Goal: Communication & Community: Share content

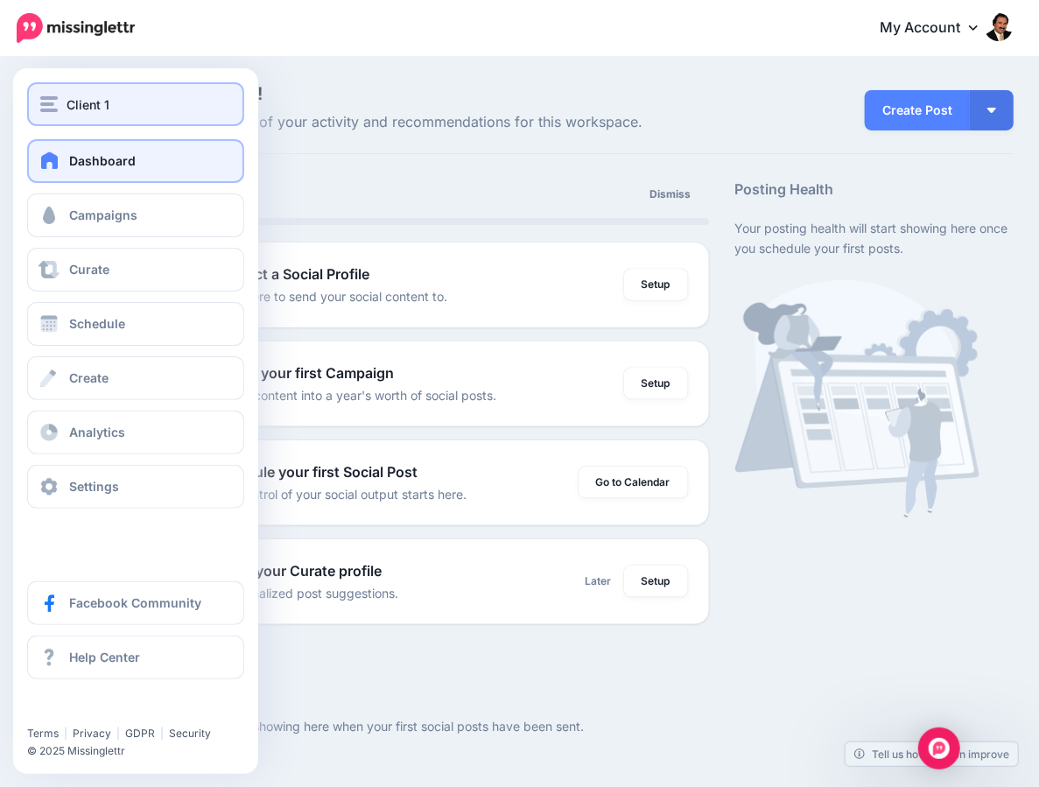
click at [74, 103] on span "Client 1" at bounding box center [88, 105] width 43 height 20
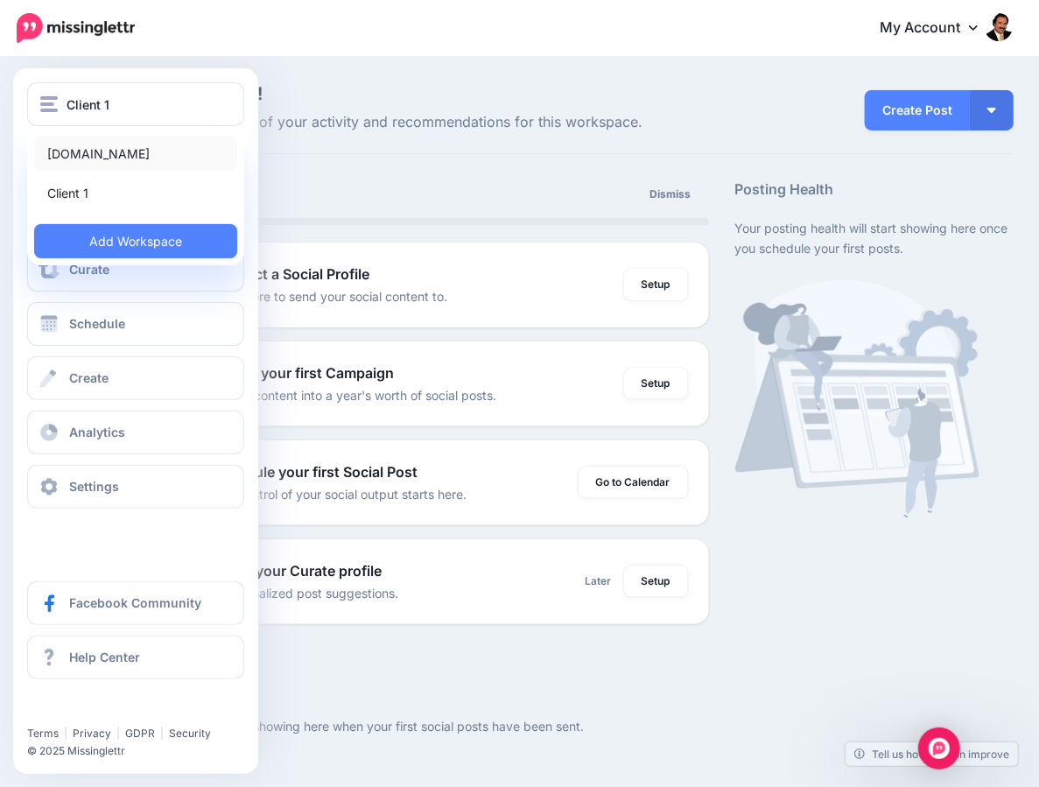
click at [83, 148] on link "[DOMAIN_NAME]" at bounding box center [135, 154] width 203 height 34
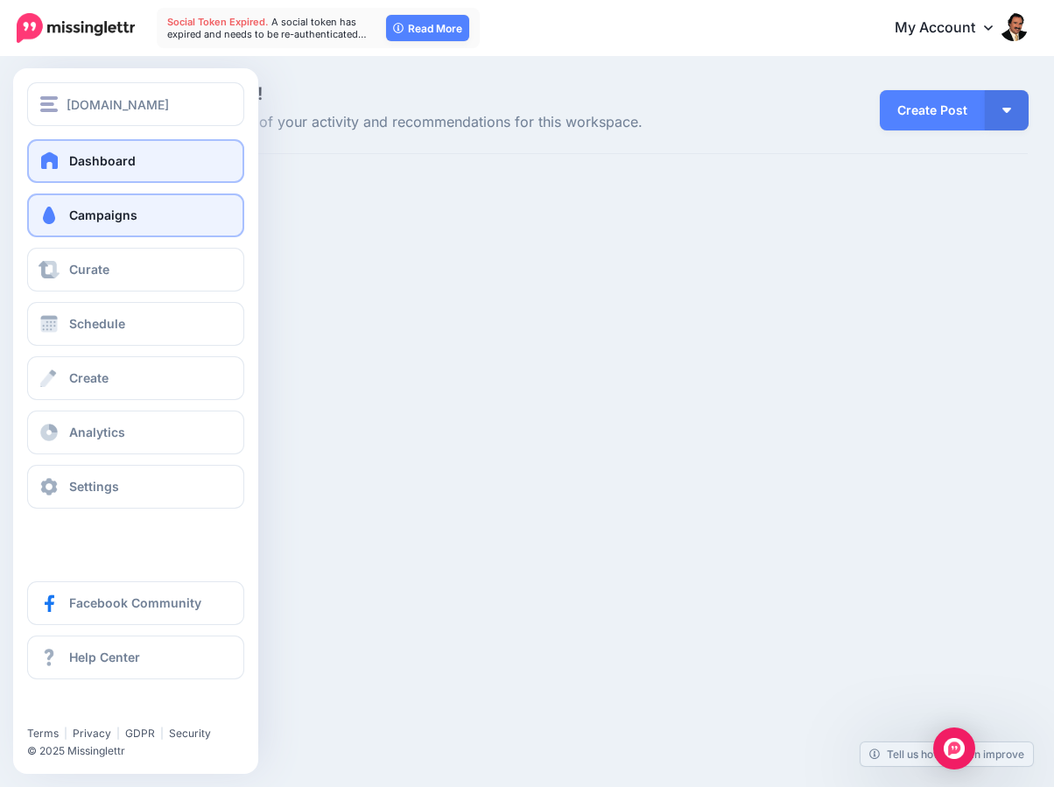
click at [67, 219] on link "Campaigns" at bounding box center [135, 216] width 217 height 44
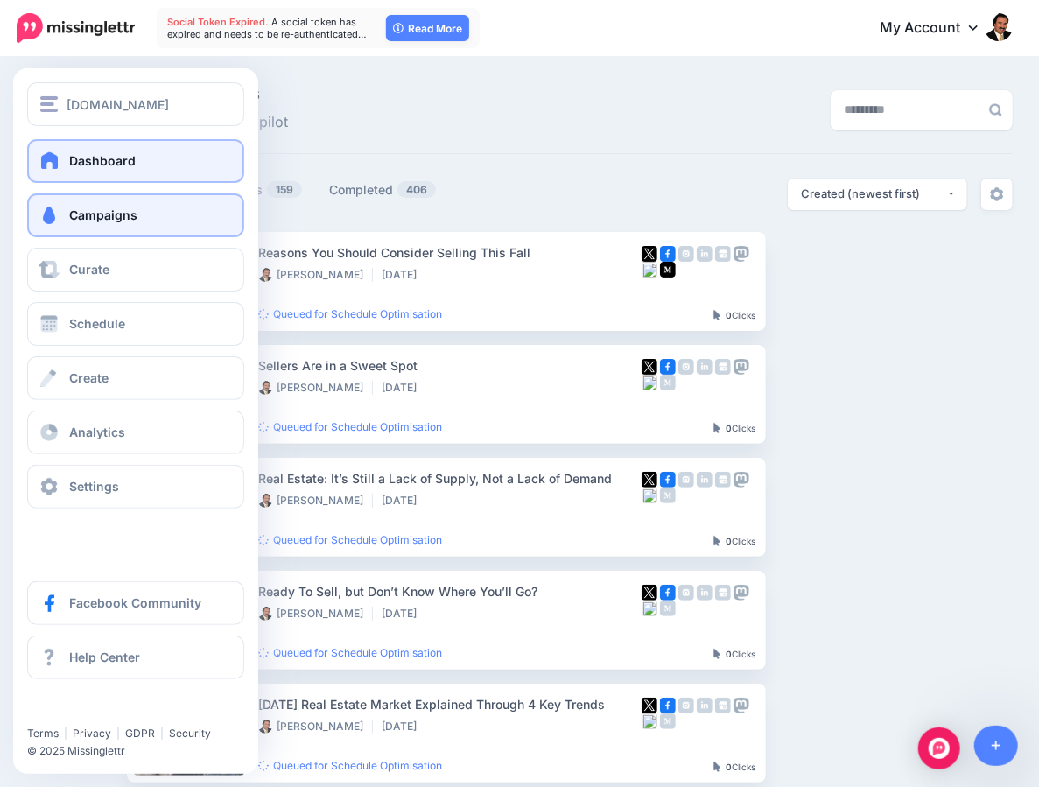
click at [59, 165] on span at bounding box center [50, 160] width 23 height 18
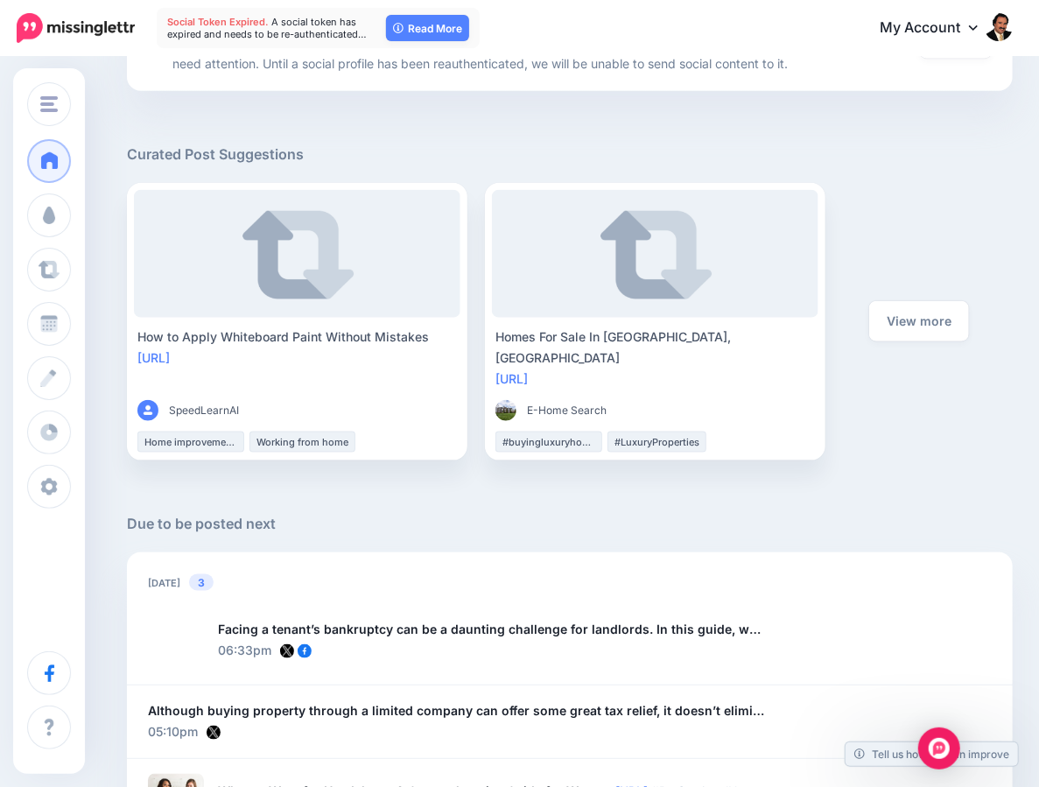
scroll to position [736, 0]
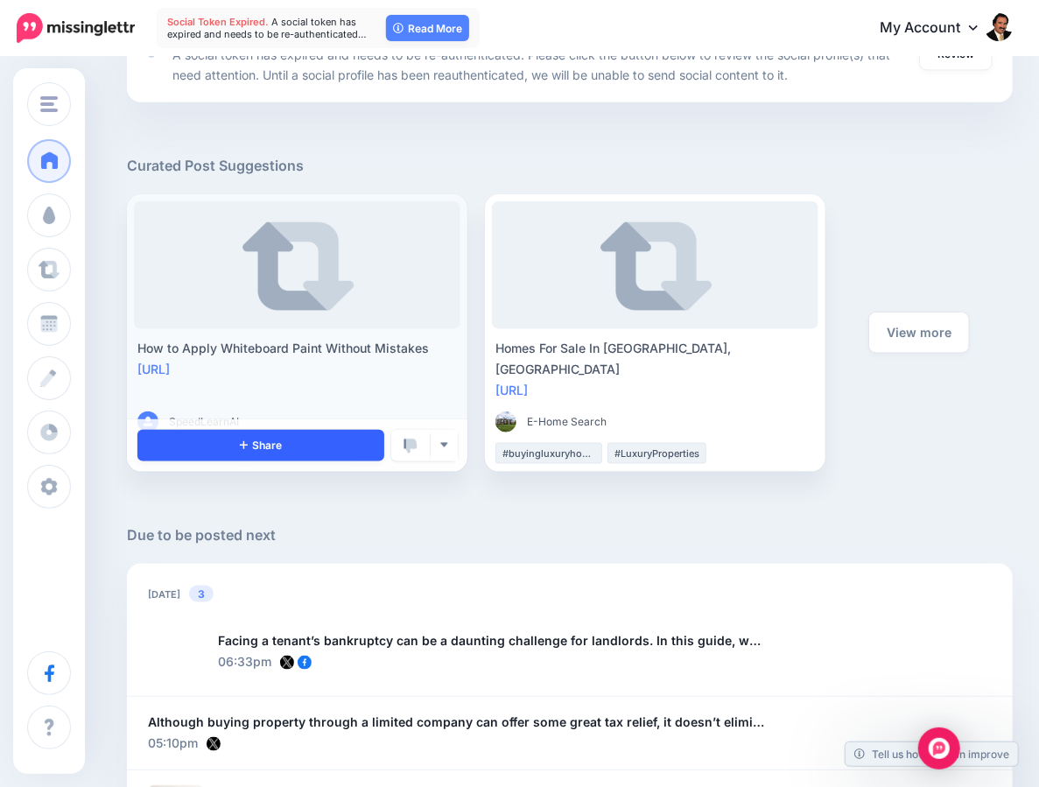
click at [236, 443] on link "Share" at bounding box center [260, 446] width 247 height 32
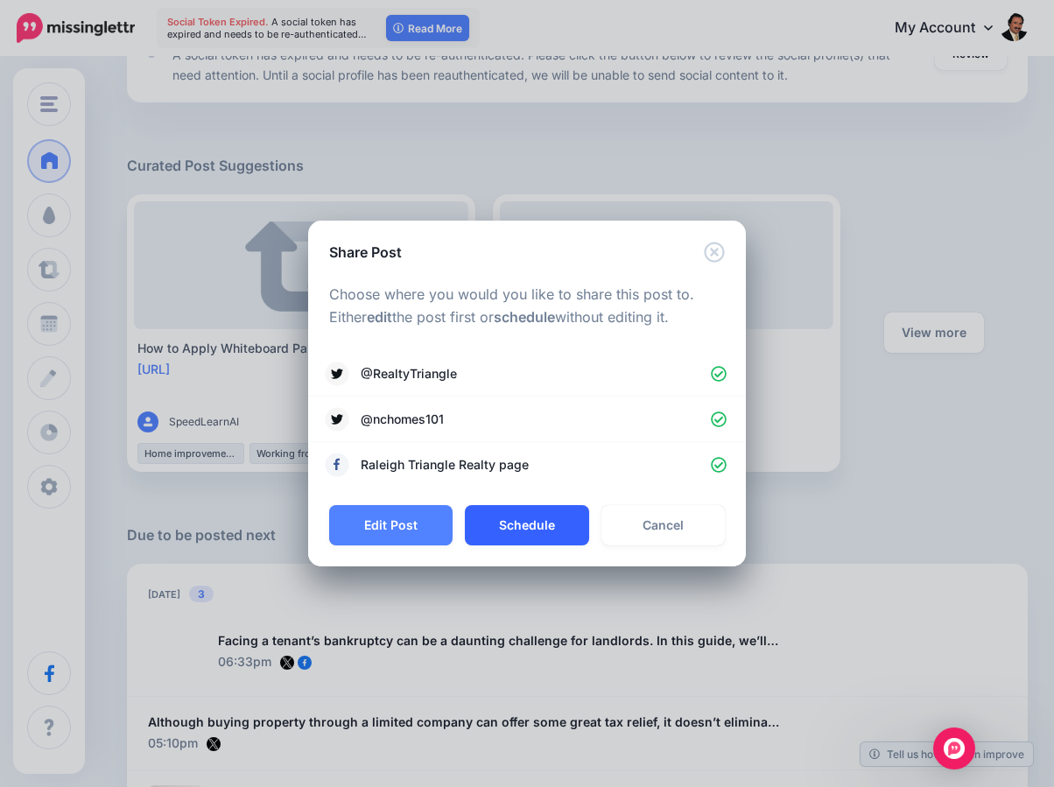
click at [499, 535] on button "Schedule" at bounding box center [526, 525] width 123 height 40
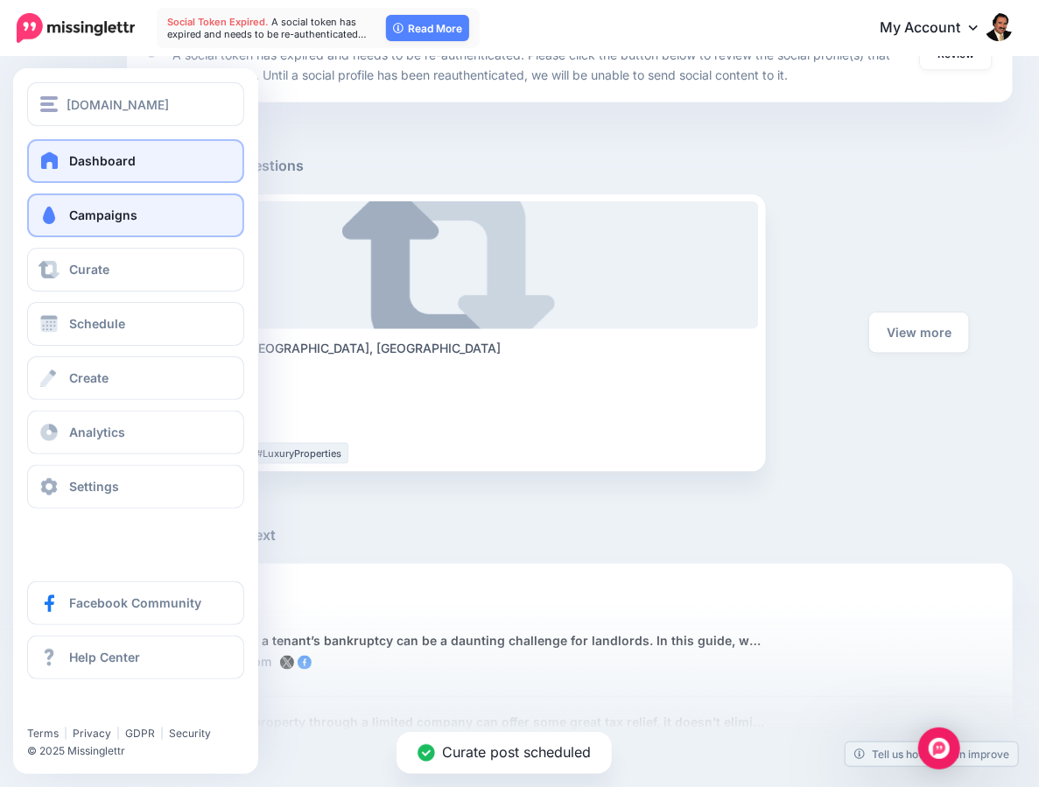
click at [50, 220] on span at bounding box center [49, 216] width 23 height 18
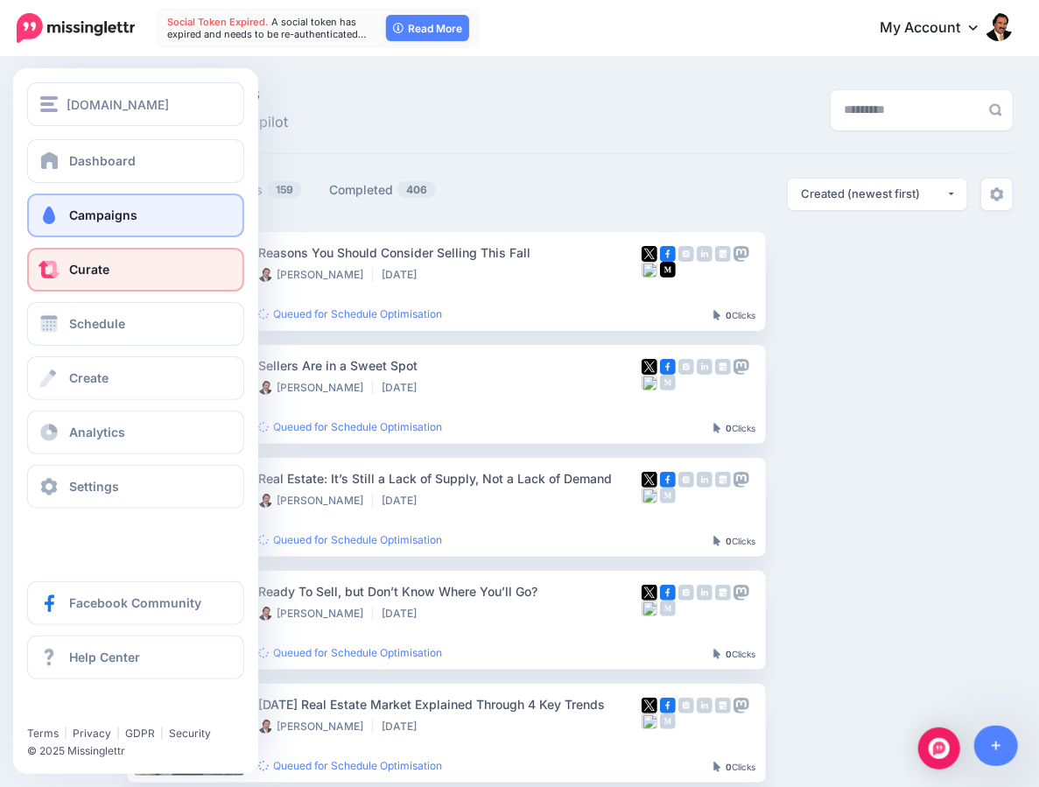
click at [58, 262] on span at bounding box center [49, 270] width 23 height 18
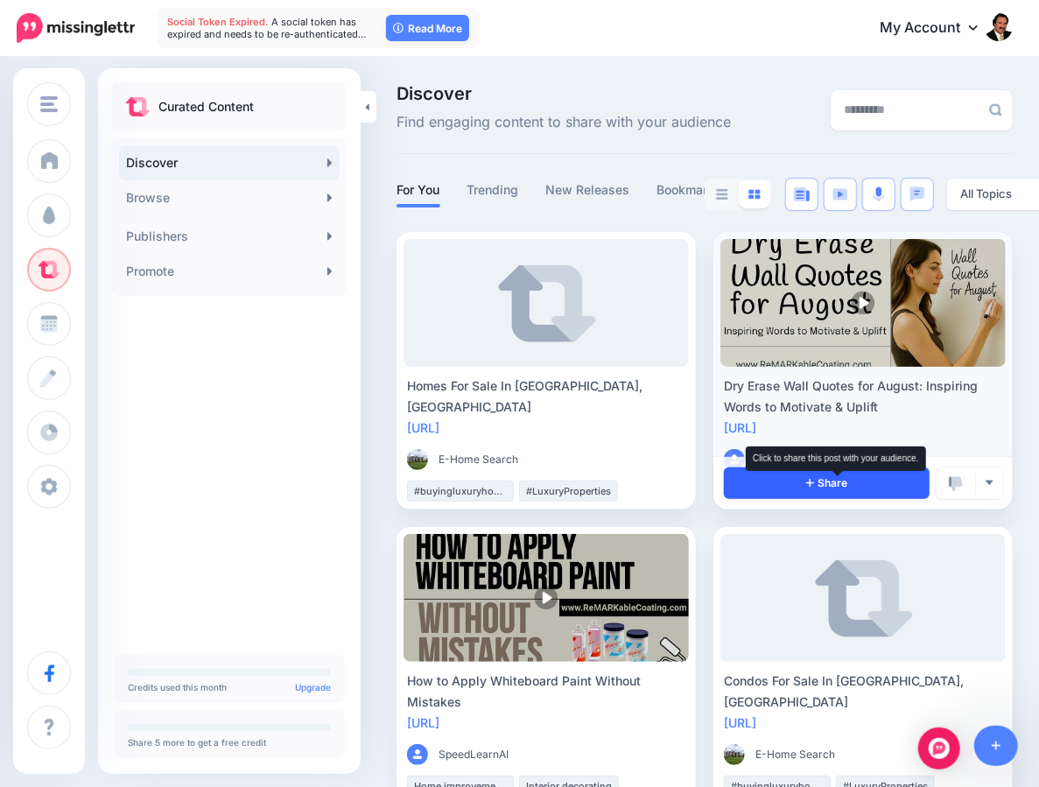
click at [828, 484] on span "Share" at bounding box center [828, 483] width 42 height 11
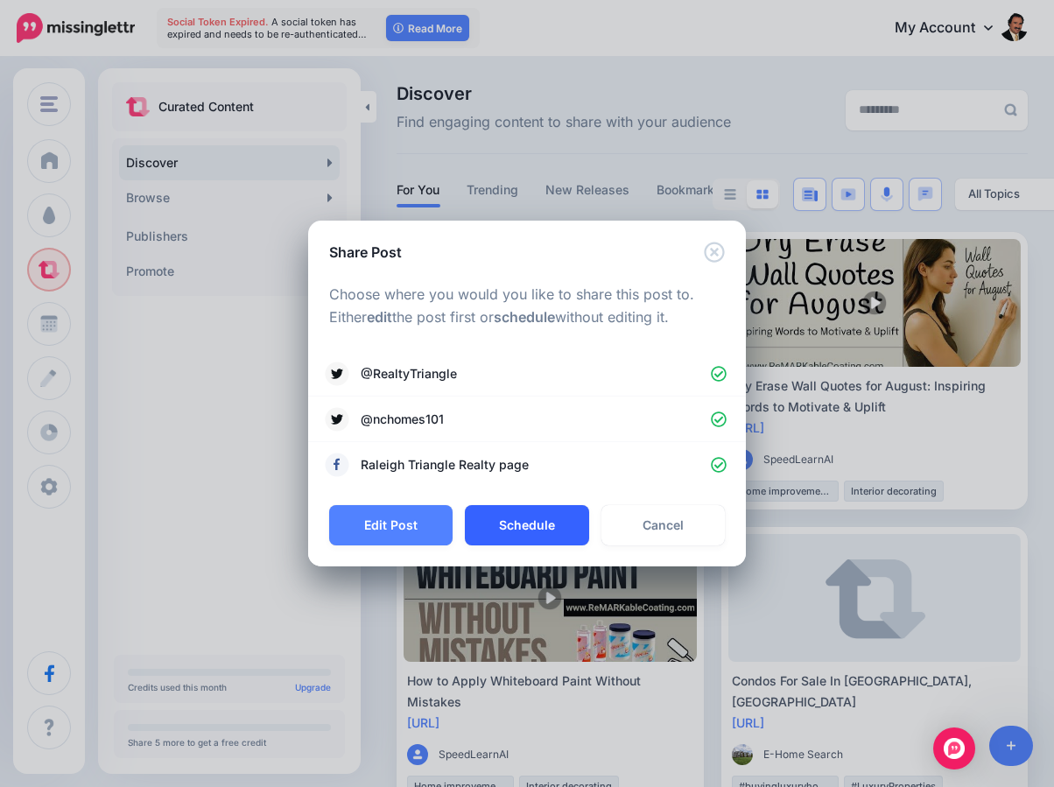
click at [520, 522] on button "Schedule" at bounding box center [526, 525] width 123 height 40
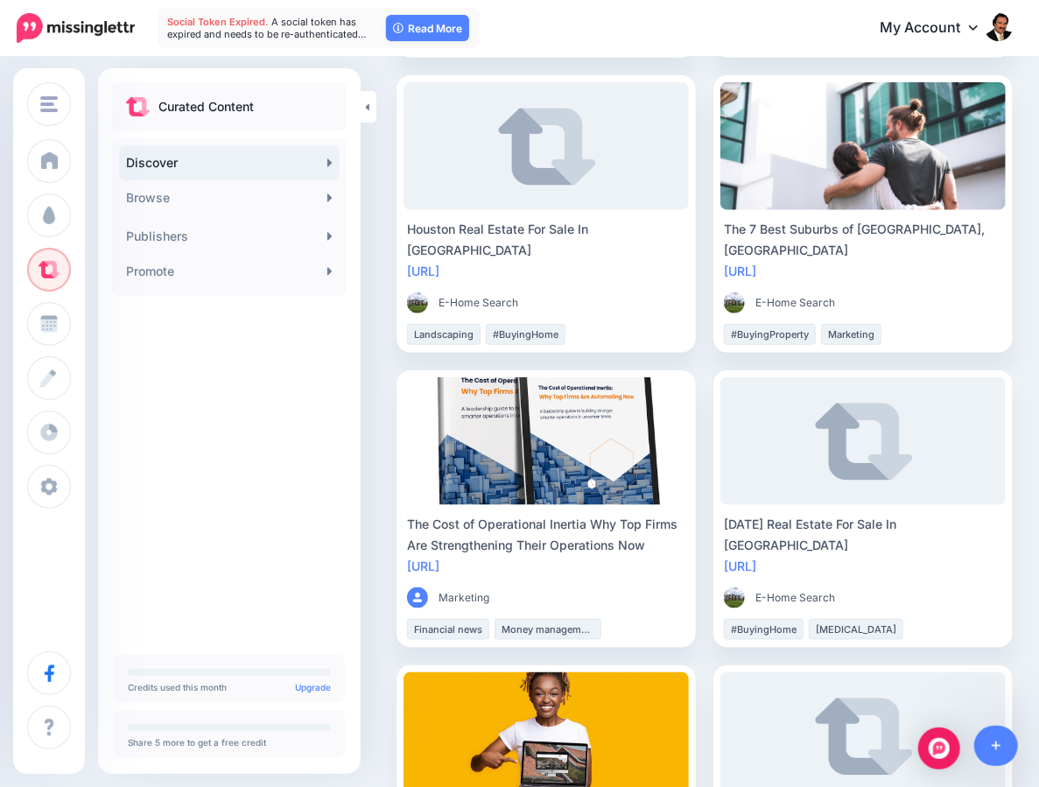
scroll to position [753, 0]
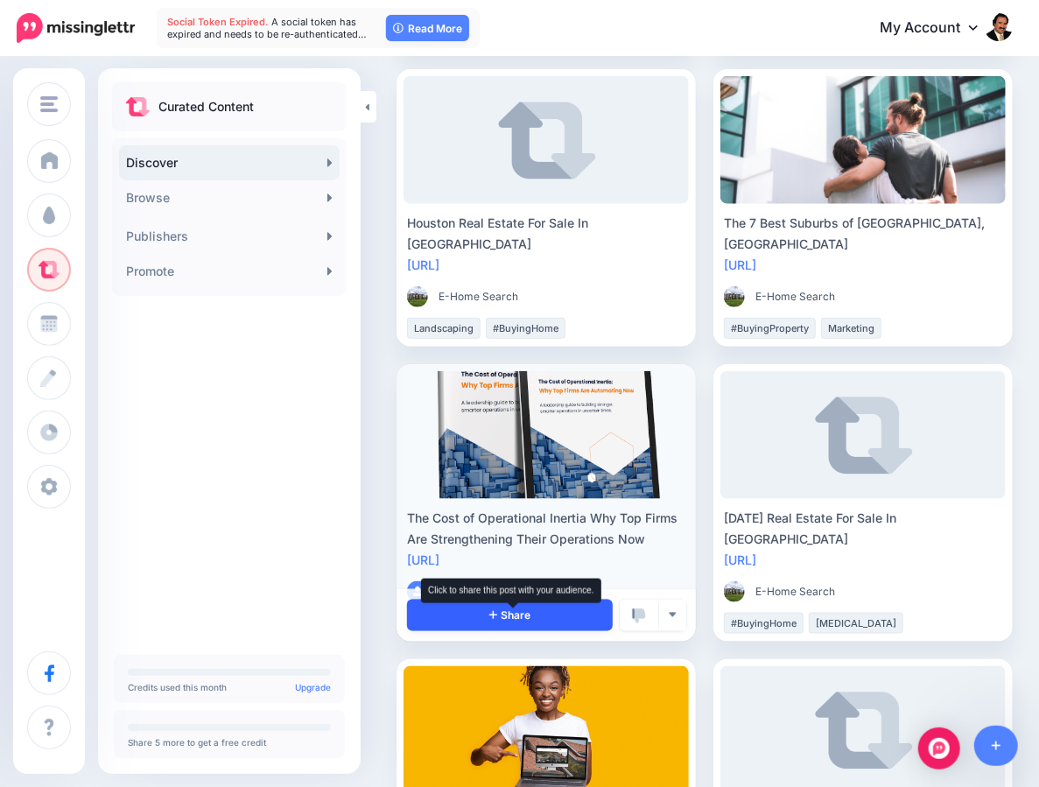
click at [512, 618] on span "Share" at bounding box center [511, 615] width 42 height 11
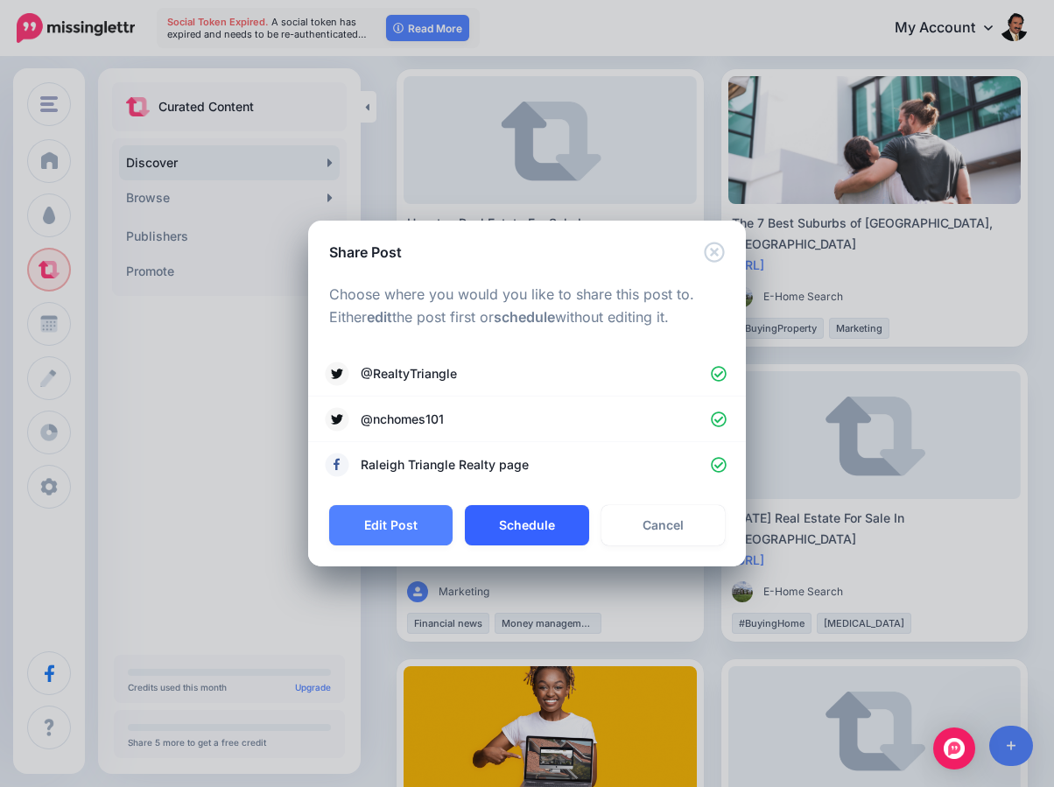
click at [504, 525] on button "Schedule" at bounding box center [526, 525] width 123 height 40
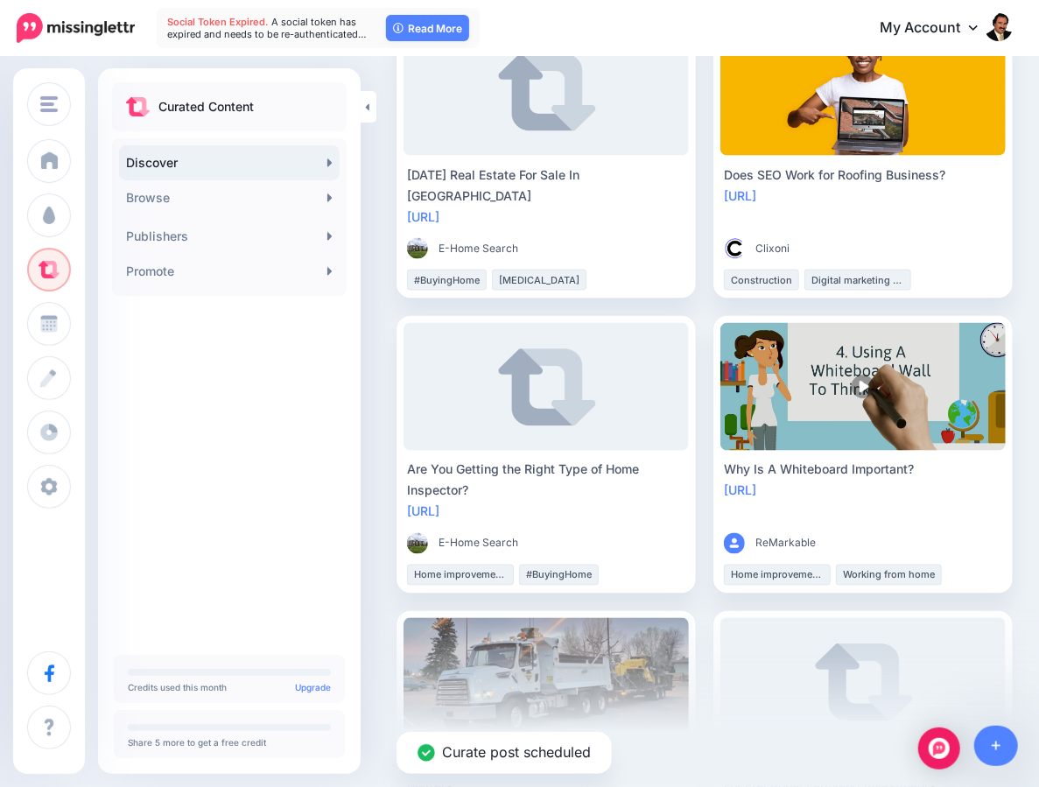
scroll to position [1138, 0]
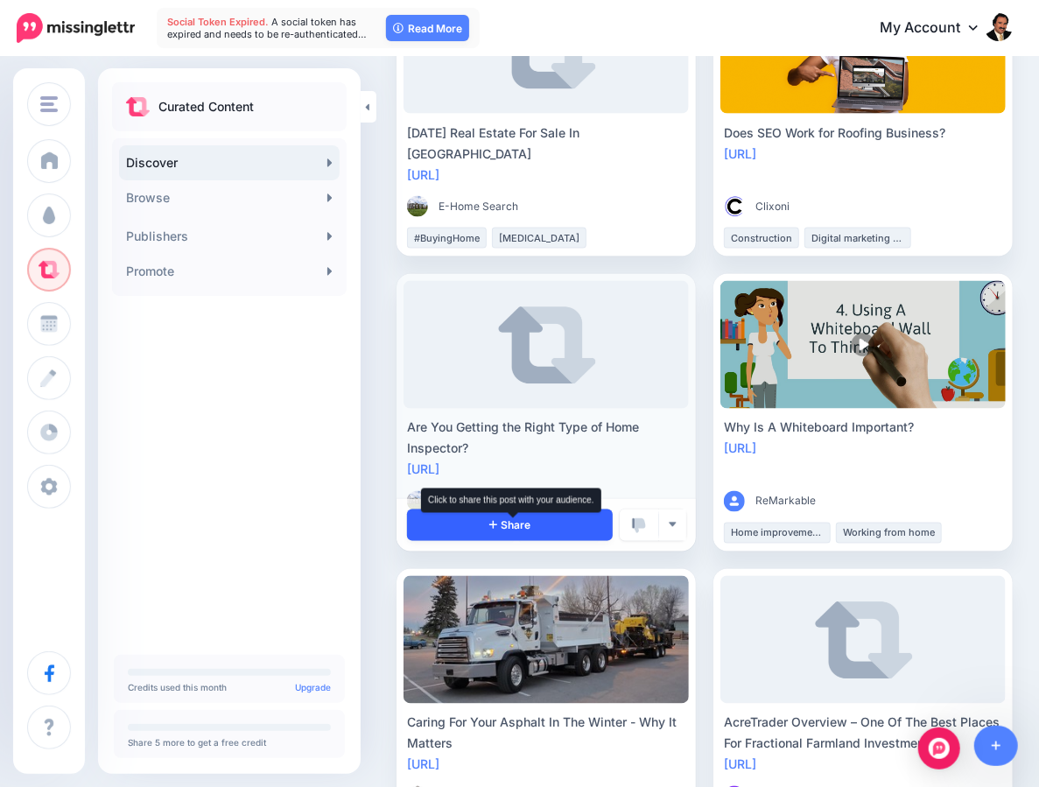
click at [497, 525] on icon at bounding box center [494, 525] width 8 height 8
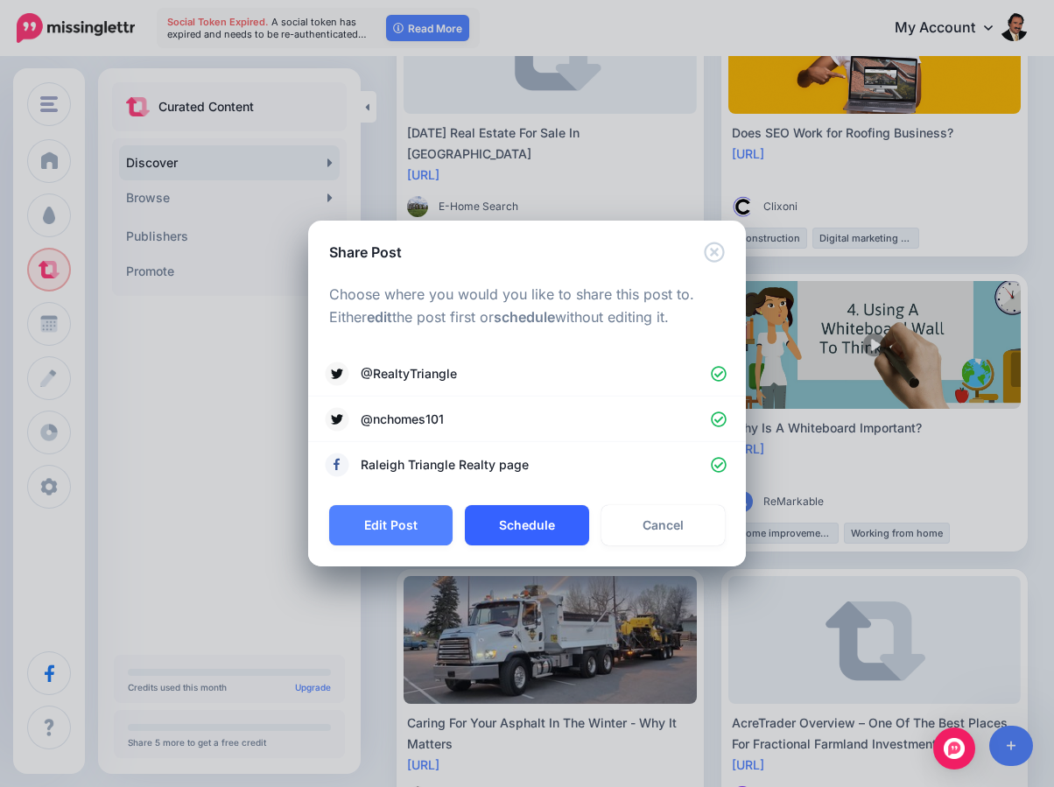
click at [524, 532] on button "Schedule" at bounding box center [526, 525] width 123 height 40
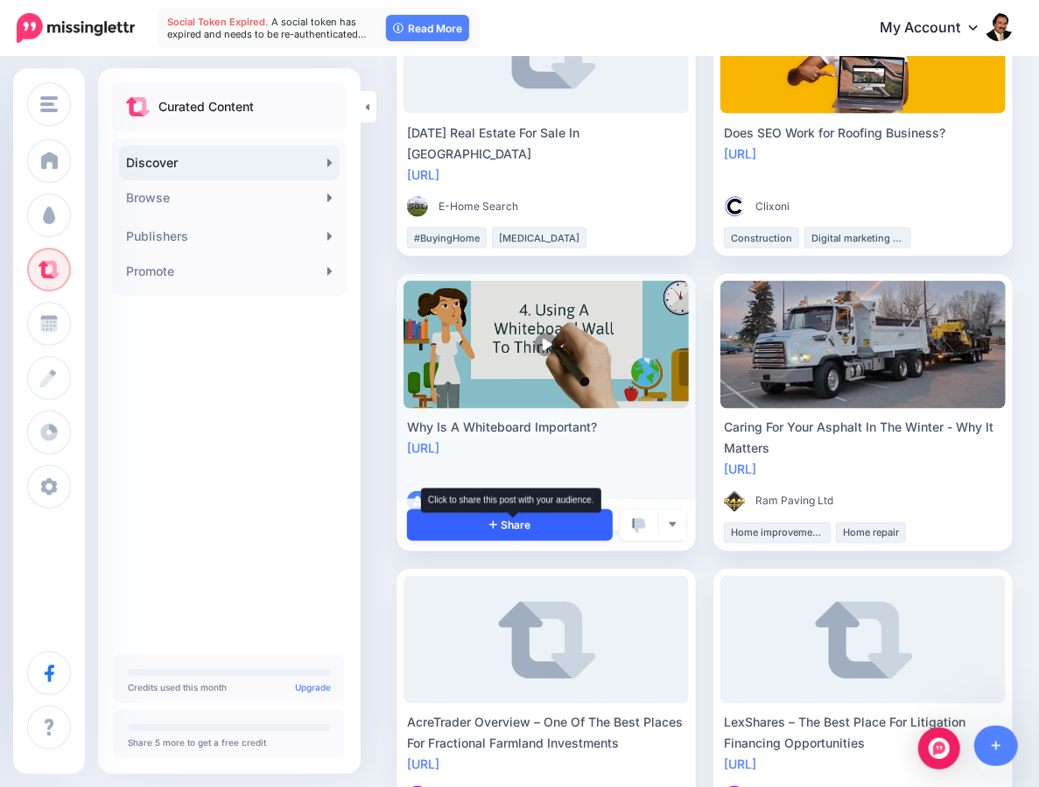
click at [510, 531] on span "Share" at bounding box center [511, 525] width 42 height 11
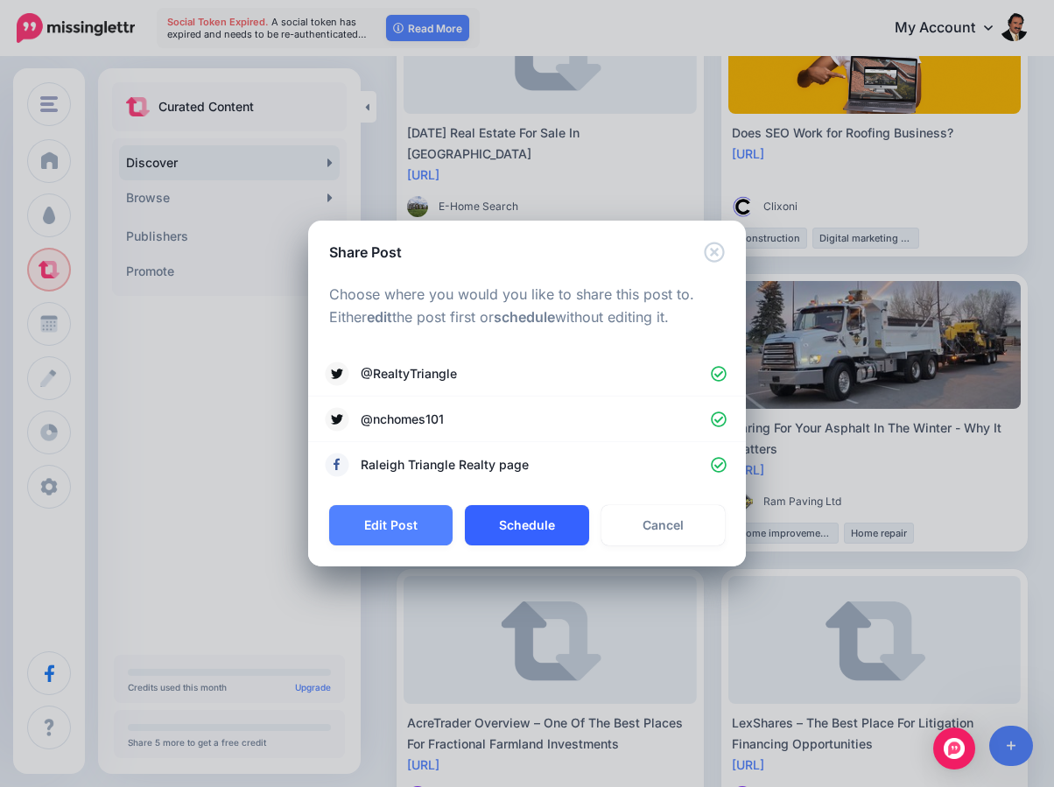
click at [513, 529] on button "Schedule" at bounding box center [526, 525] width 123 height 40
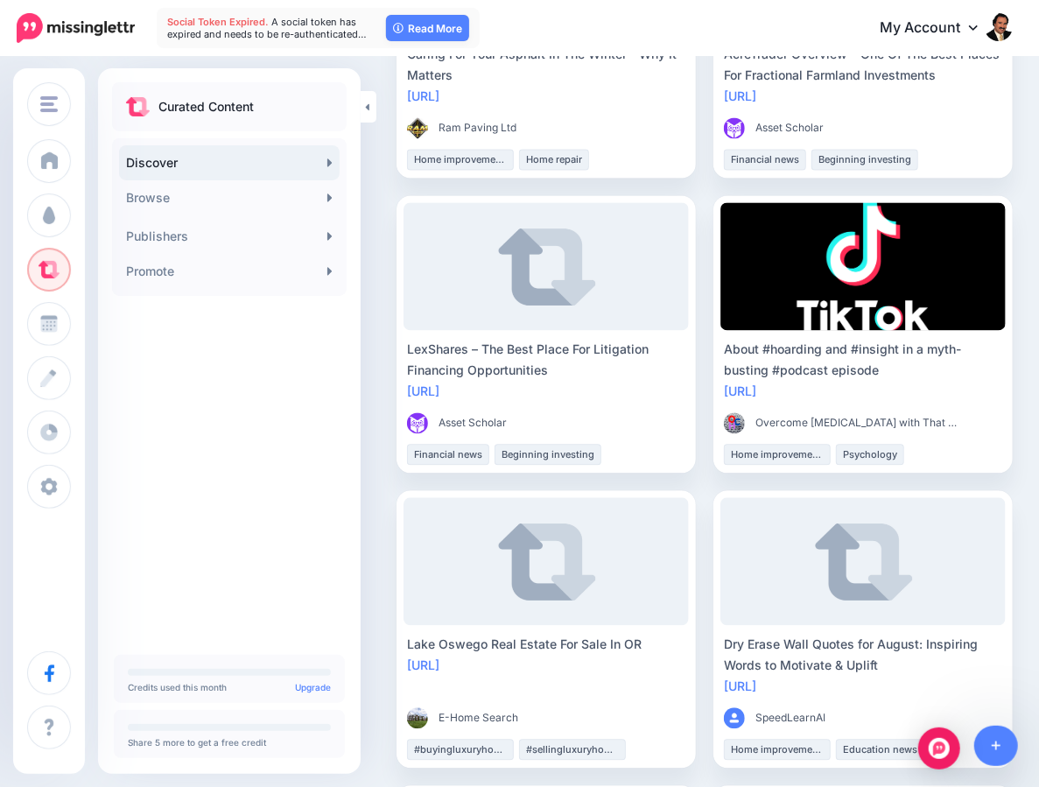
scroll to position [1524, 0]
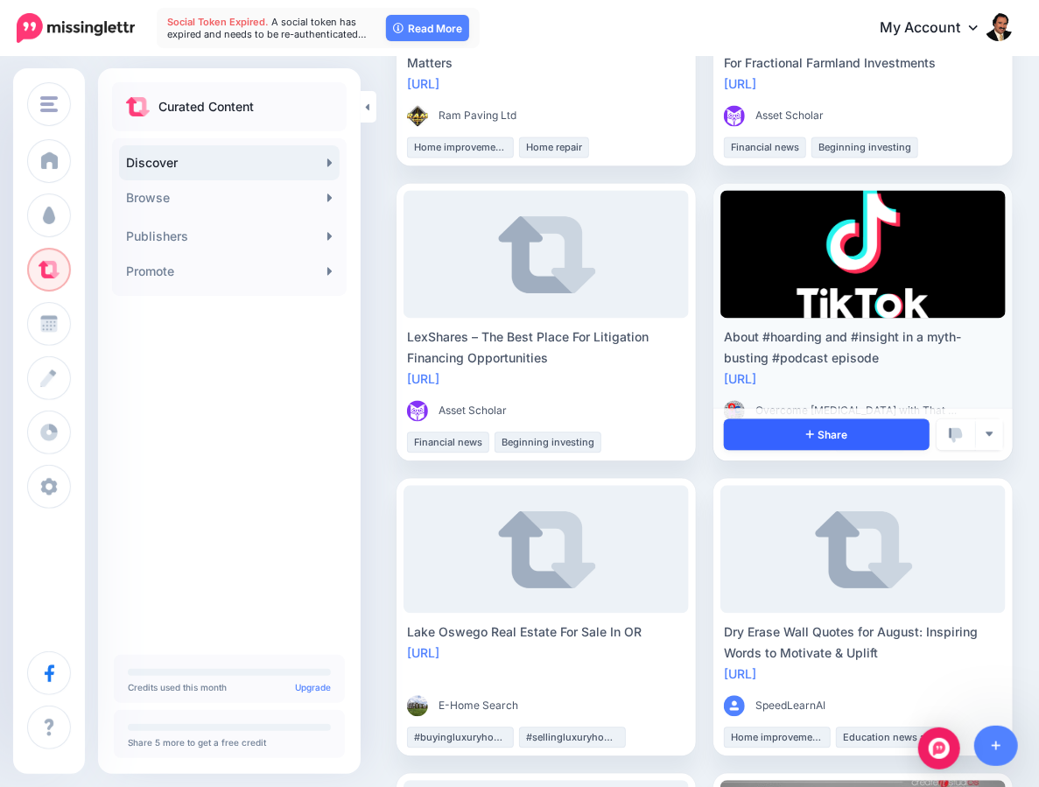
click at [776, 448] on link "Share" at bounding box center [827, 435] width 206 height 32
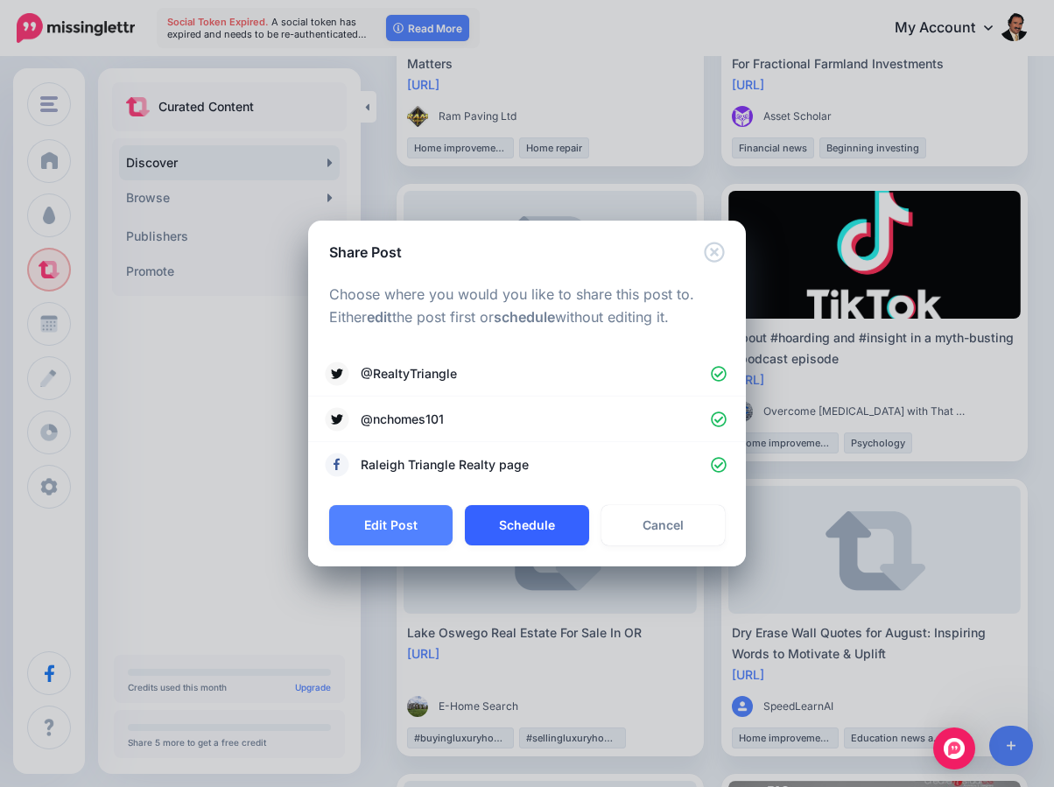
click at [555, 520] on button "Schedule" at bounding box center [526, 525] width 123 height 40
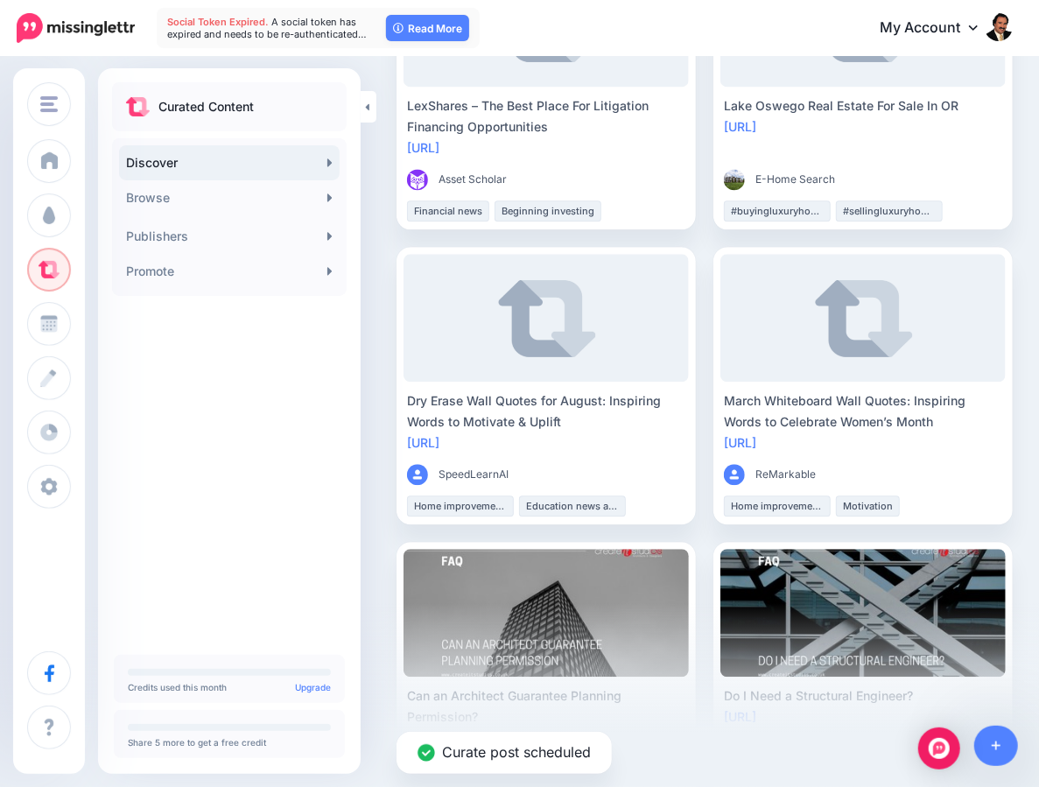
scroll to position [1799, 0]
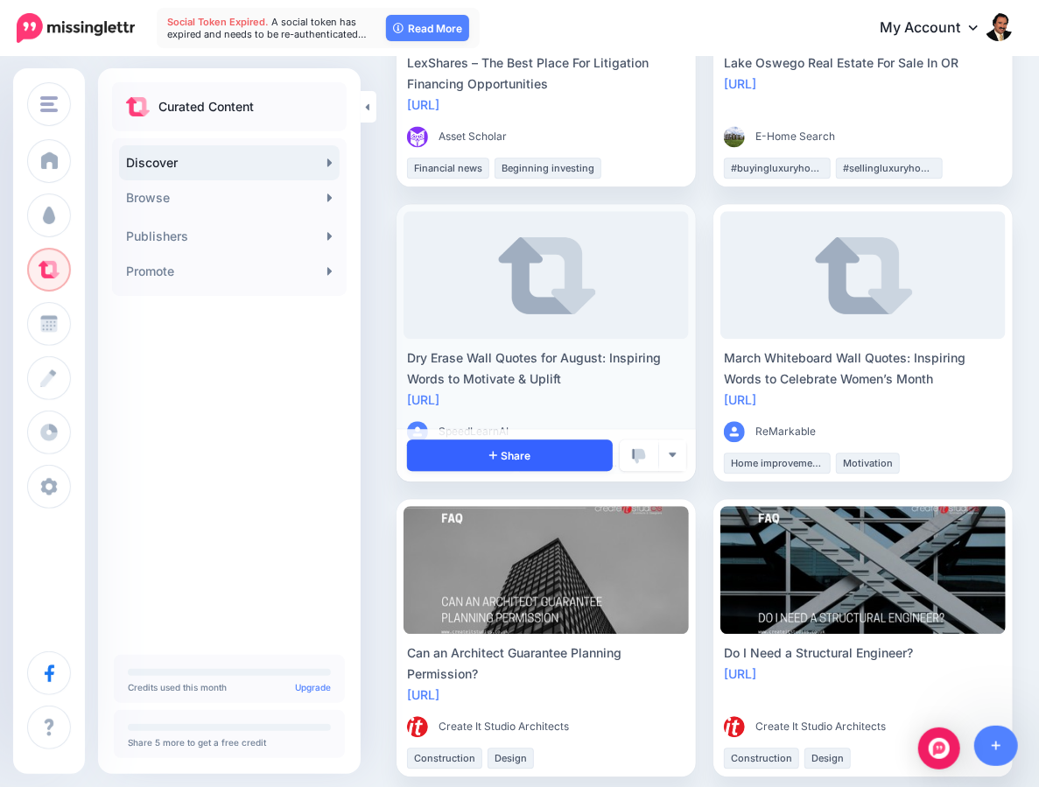
click at [480, 455] on link "Share" at bounding box center [510, 456] width 206 height 32
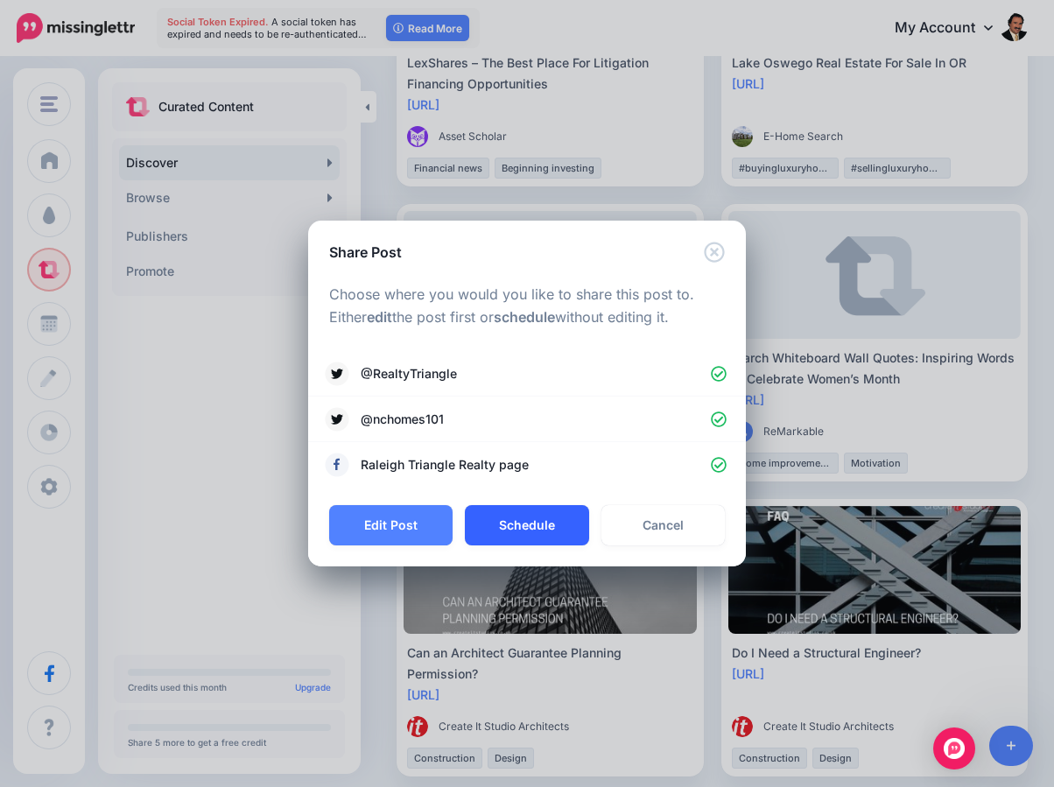
click at [511, 518] on button "Schedule" at bounding box center [526, 525] width 123 height 40
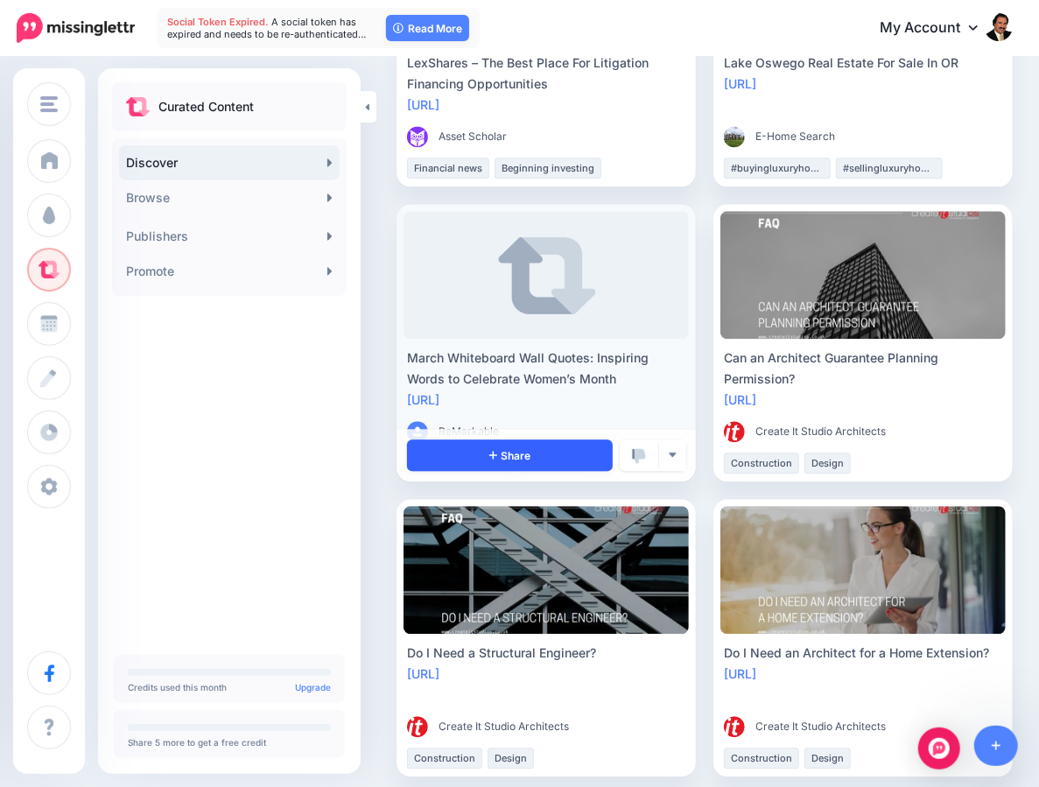
click at [473, 466] on link "Share" at bounding box center [510, 456] width 206 height 32
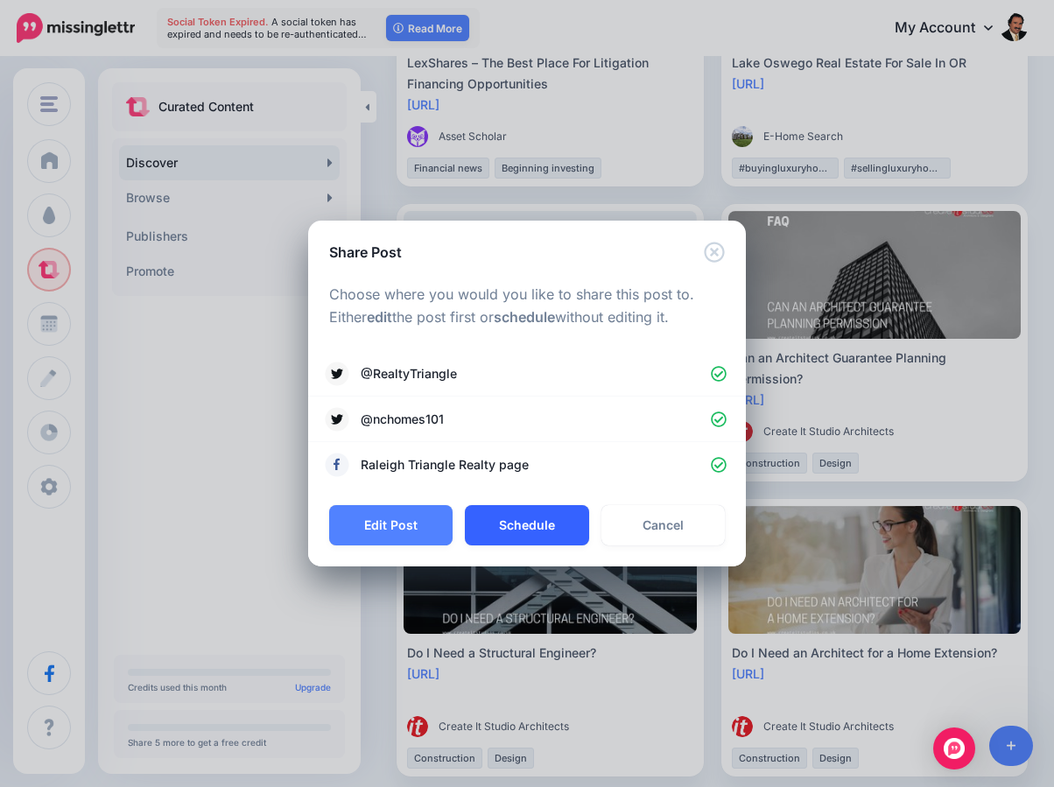
click at [513, 536] on button "Schedule" at bounding box center [526, 525] width 123 height 40
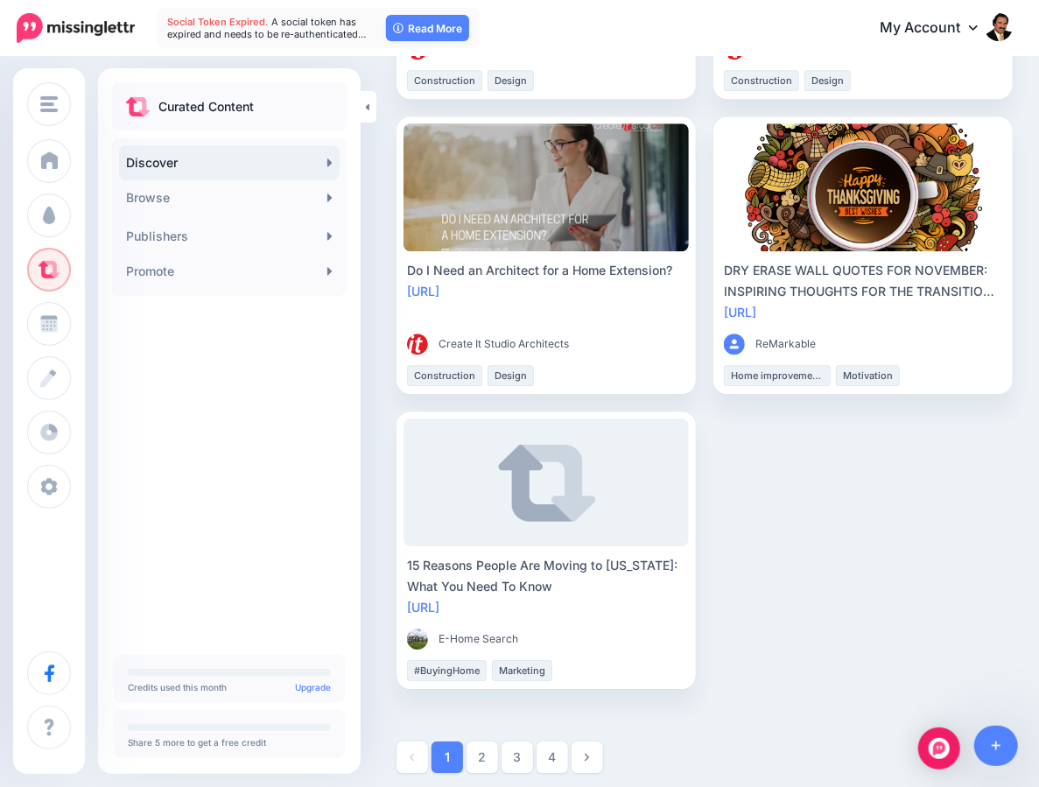
scroll to position [2193, 0]
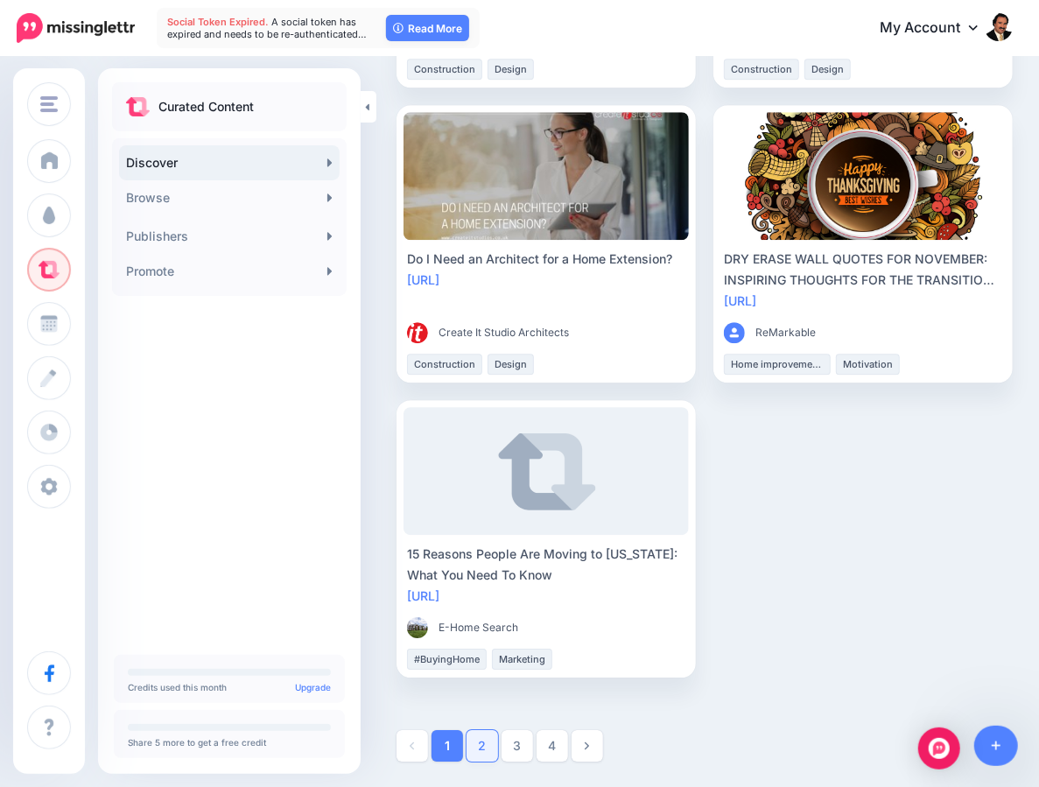
click at [488, 755] on link "2" at bounding box center [483, 746] width 32 height 32
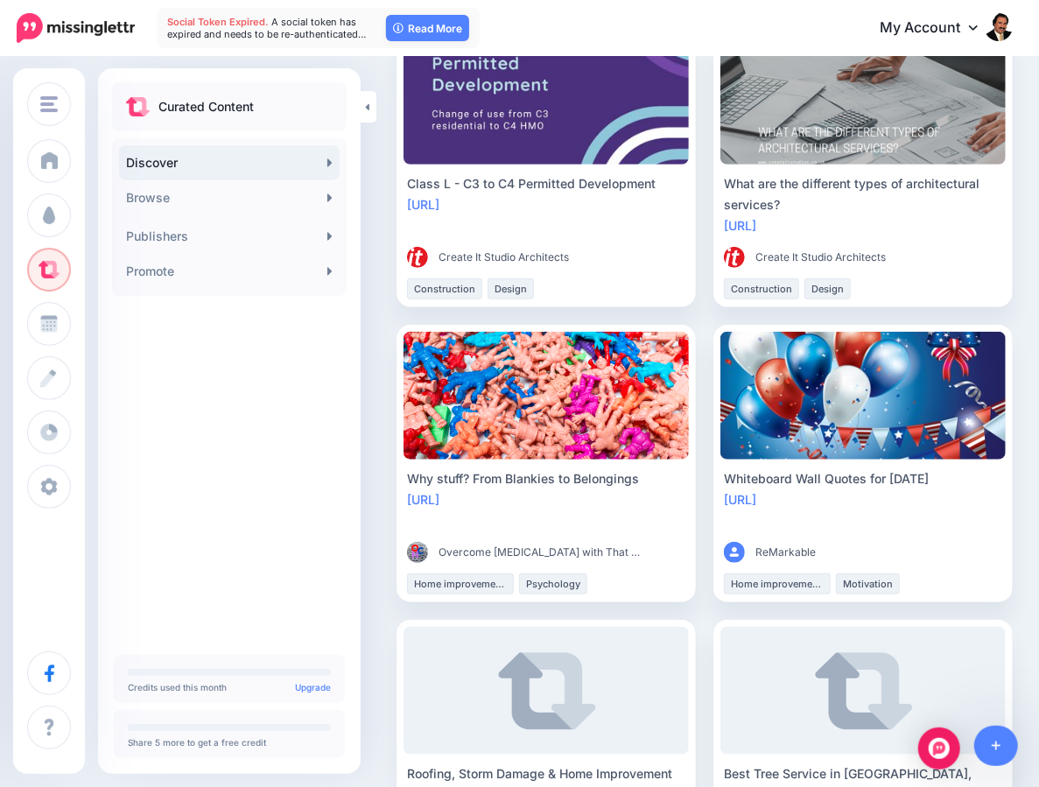
scroll to position [515, 0]
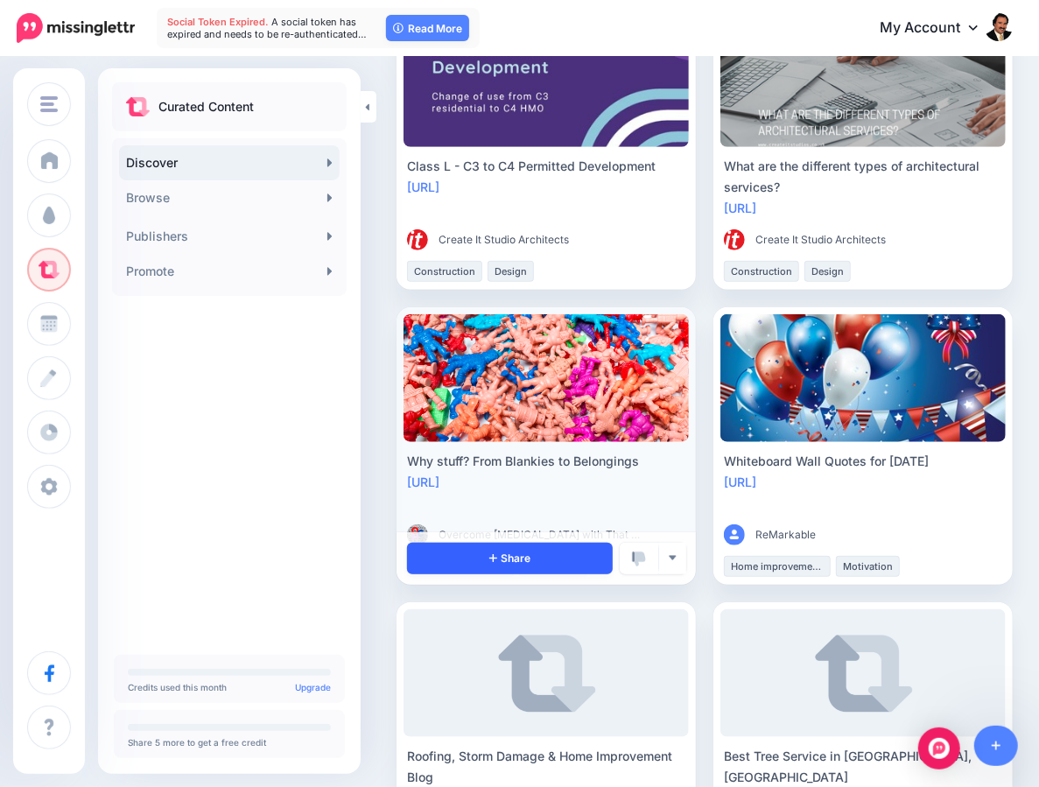
click at [486, 548] on link "Share" at bounding box center [510, 559] width 206 height 32
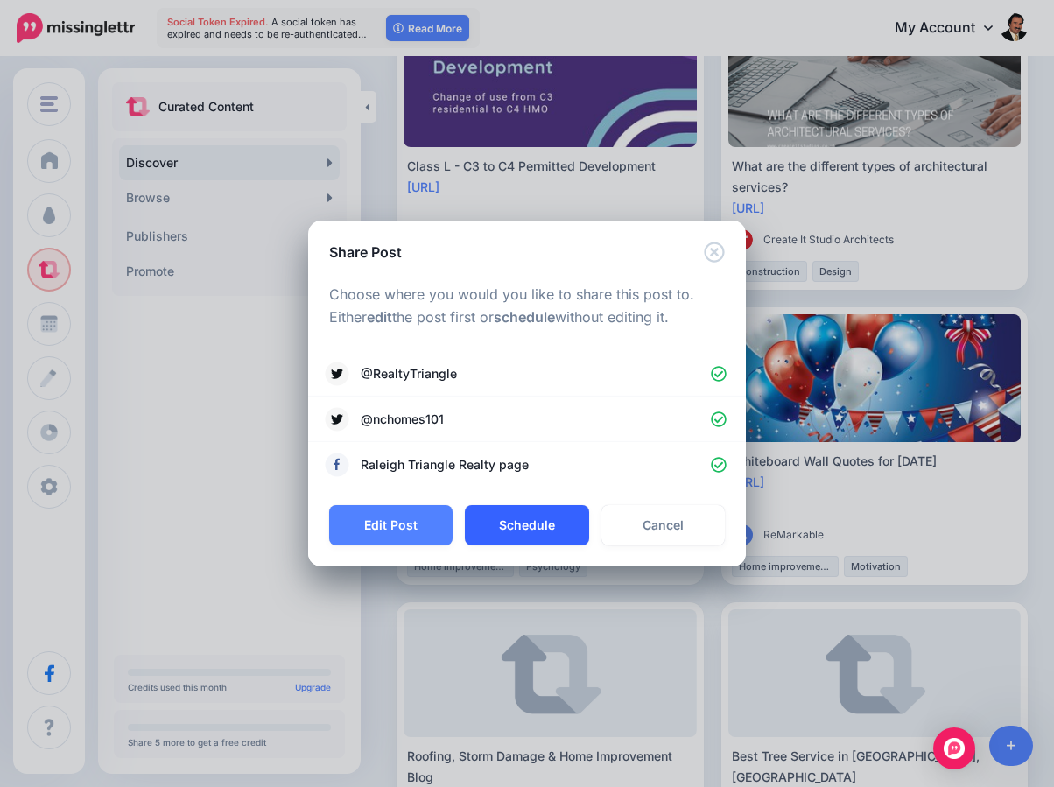
click at [546, 535] on button "Schedule" at bounding box center [526, 525] width 123 height 40
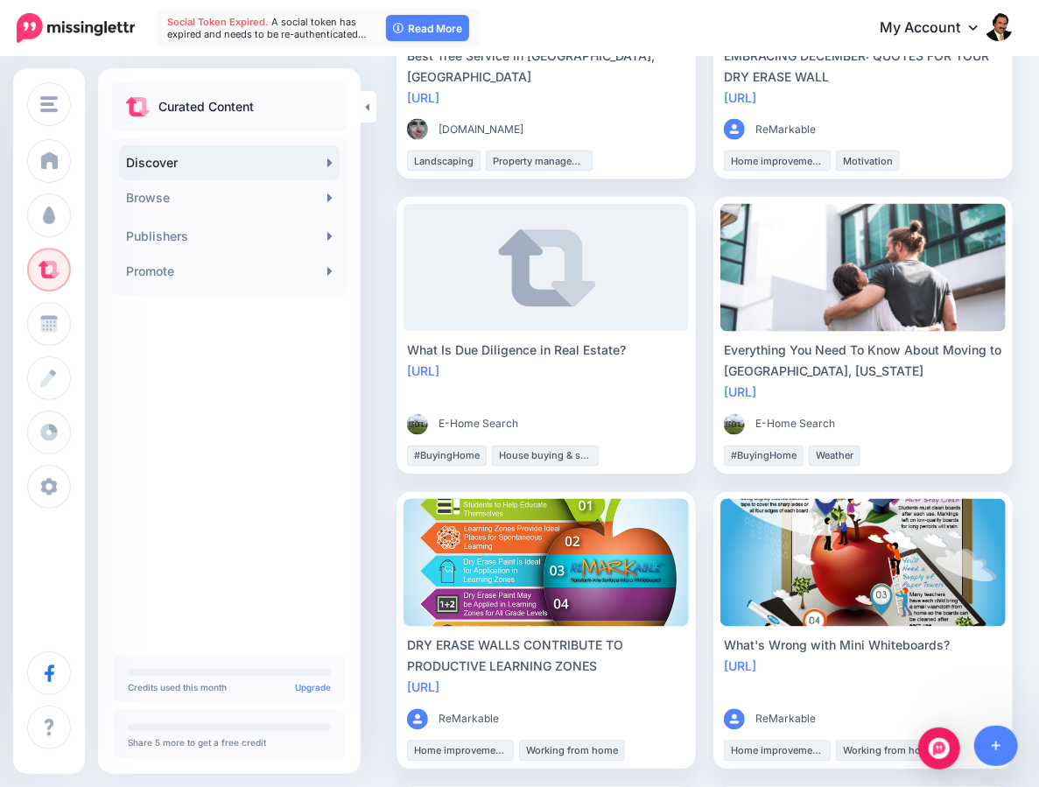
scroll to position [1238, 0]
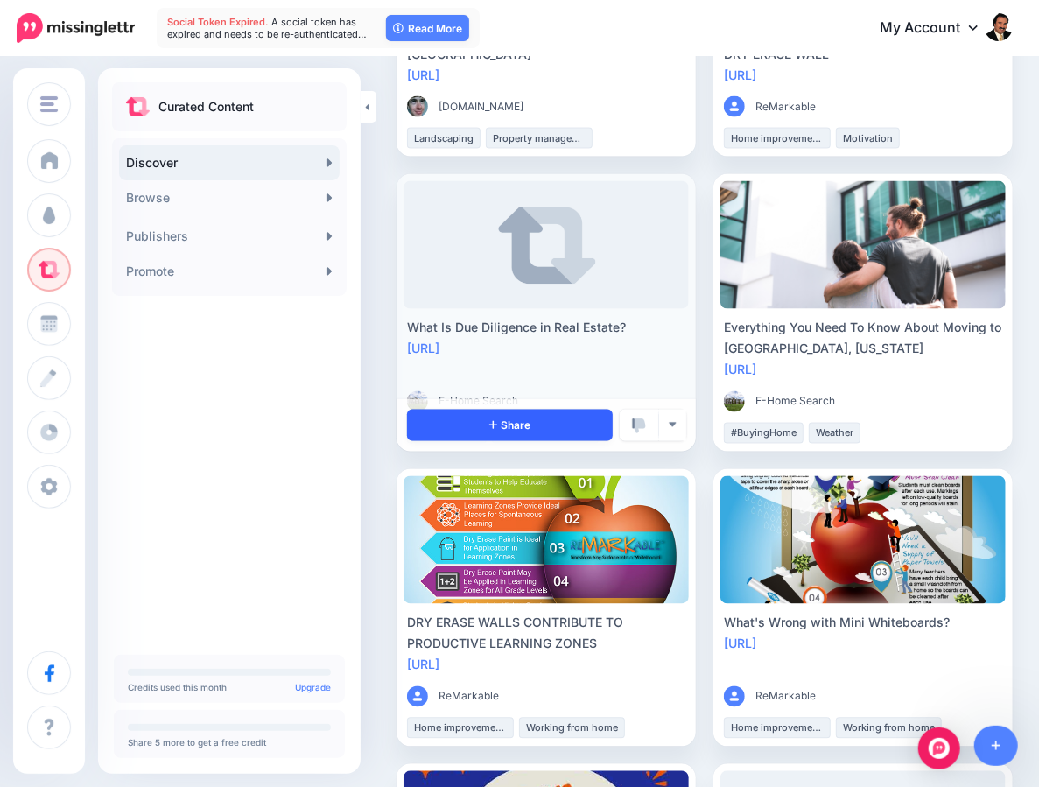
click at [497, 433] on link "Share" at bounding box center [510, 426] width 206 height 32
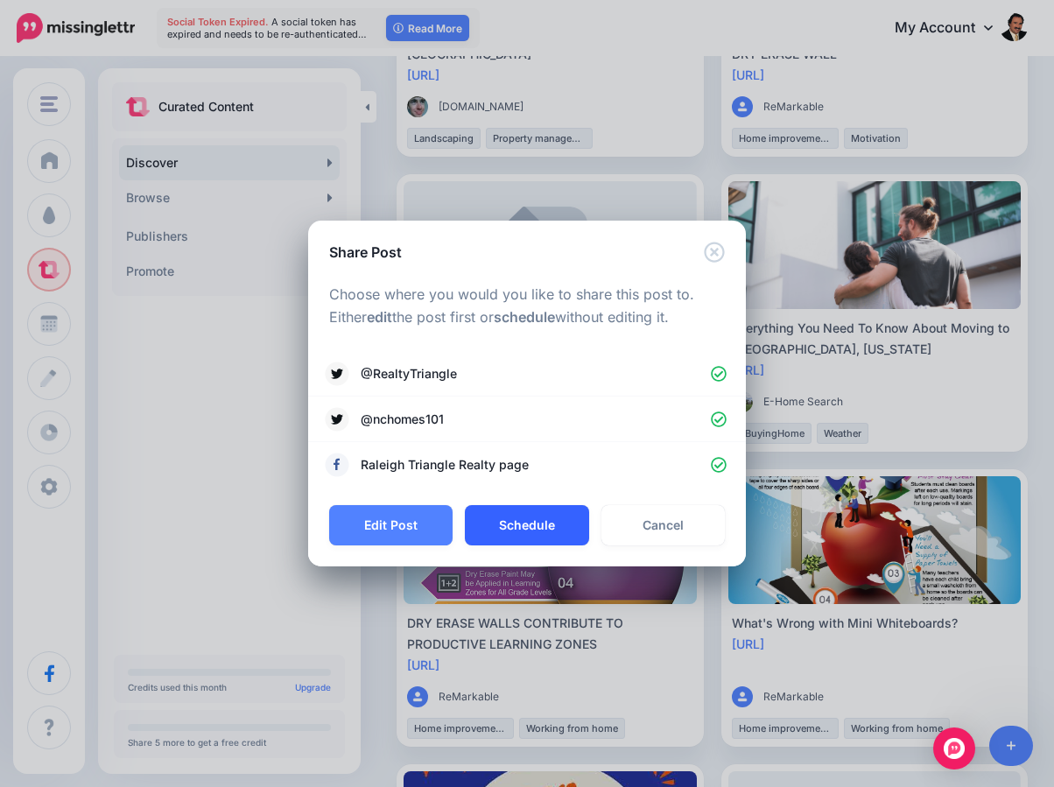
click at [529, 522] on button "Schedule" at bounding box center [526, 525] width 123 height 40
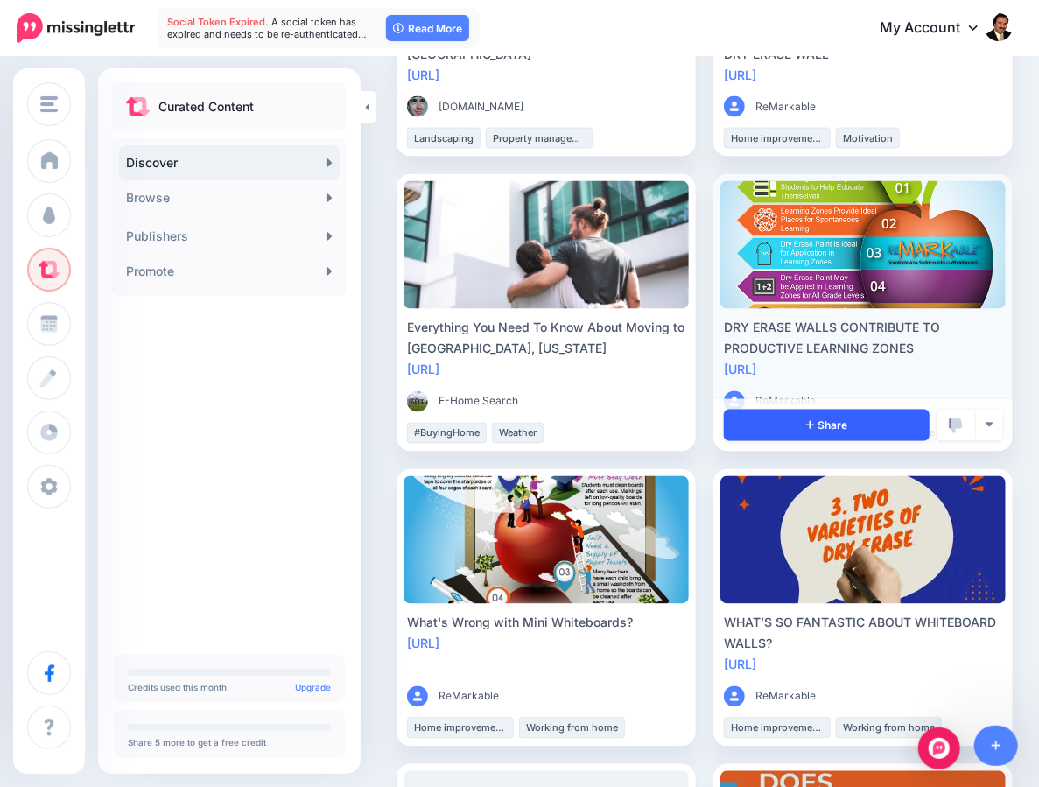
click at [796, 426] on link "Share" at bounding box center [827, 426] width 206 height 32
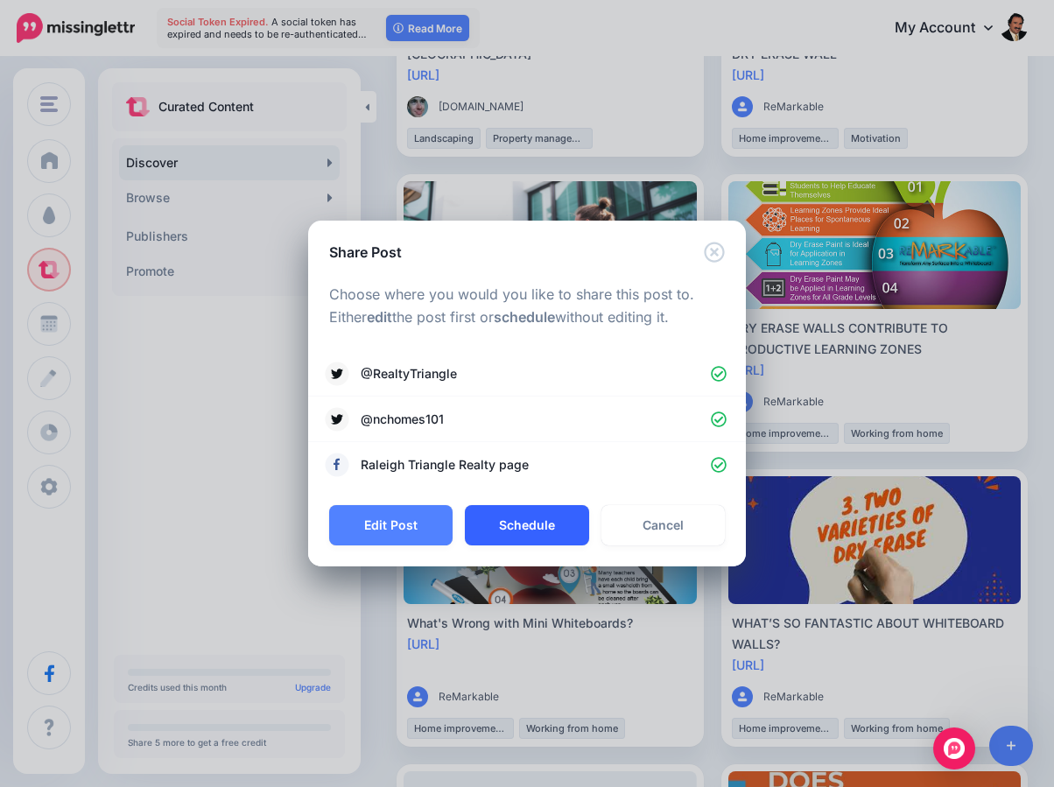
click at [518, 520] on button "Schedule" at bounding box center [526, 525] width 123 height 40
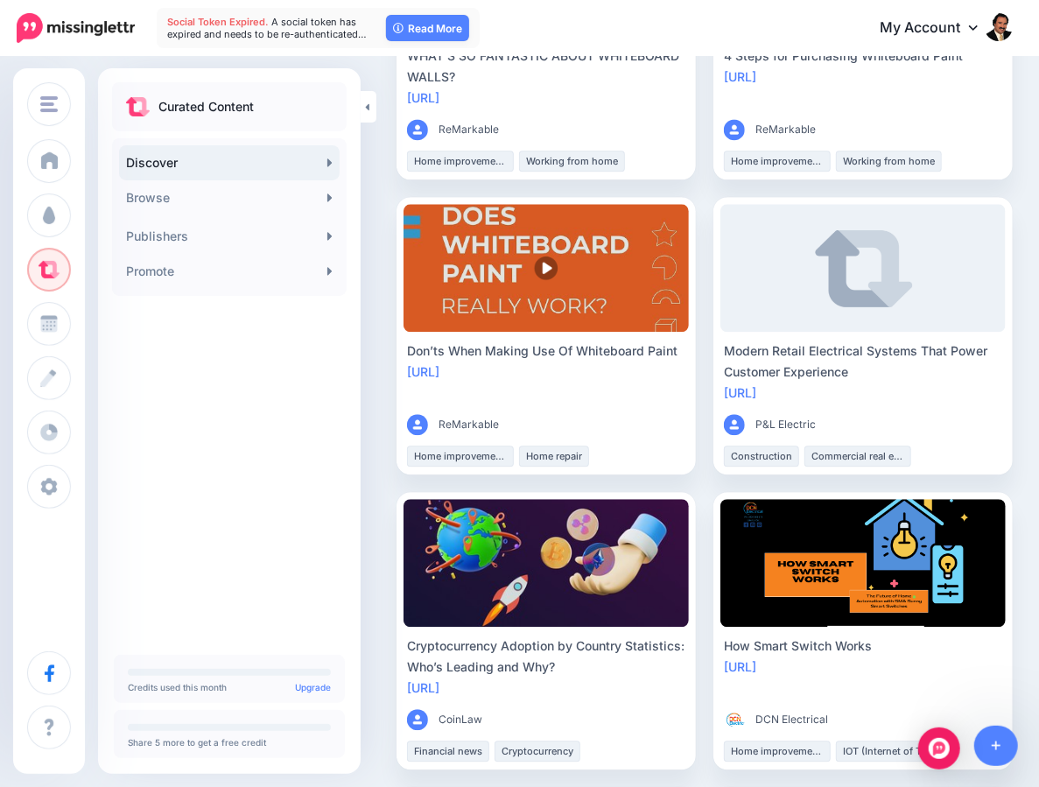
scroll to position [1816, 0]
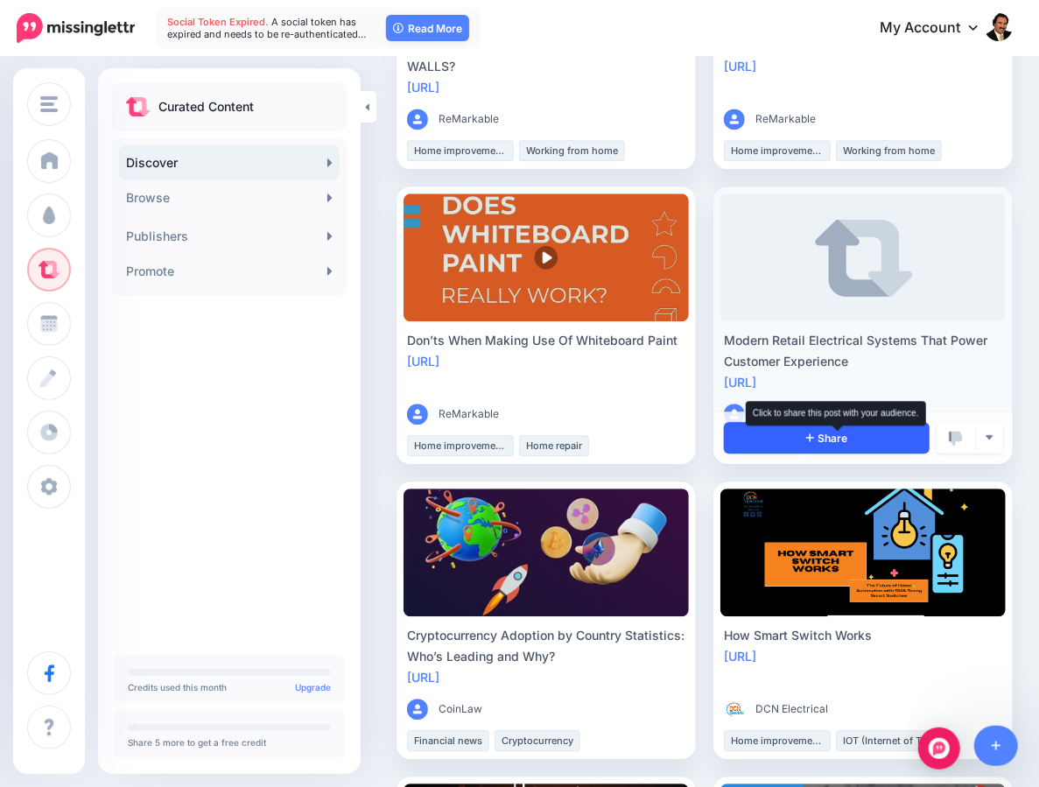
click at [830, 442] on span "Share" at bounding box center [828, 438] width 42 height 11
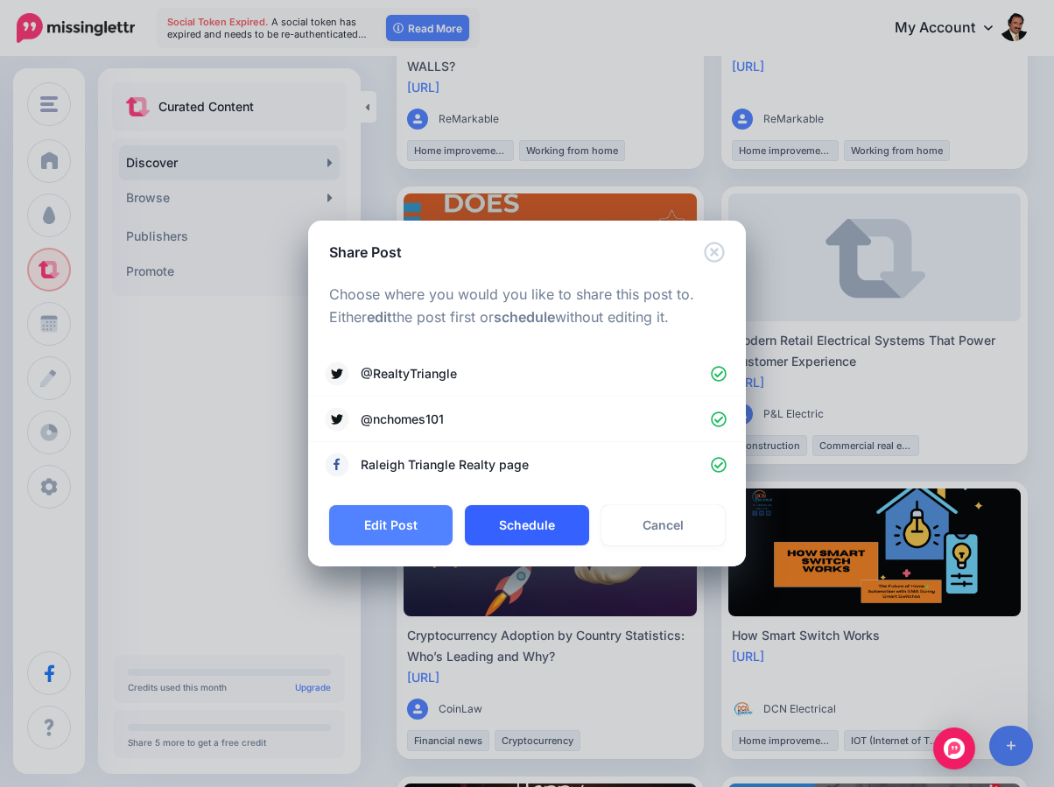
click at [547, 529] on button "Schedule" at bounding box center [526, 525] width 123 height 40
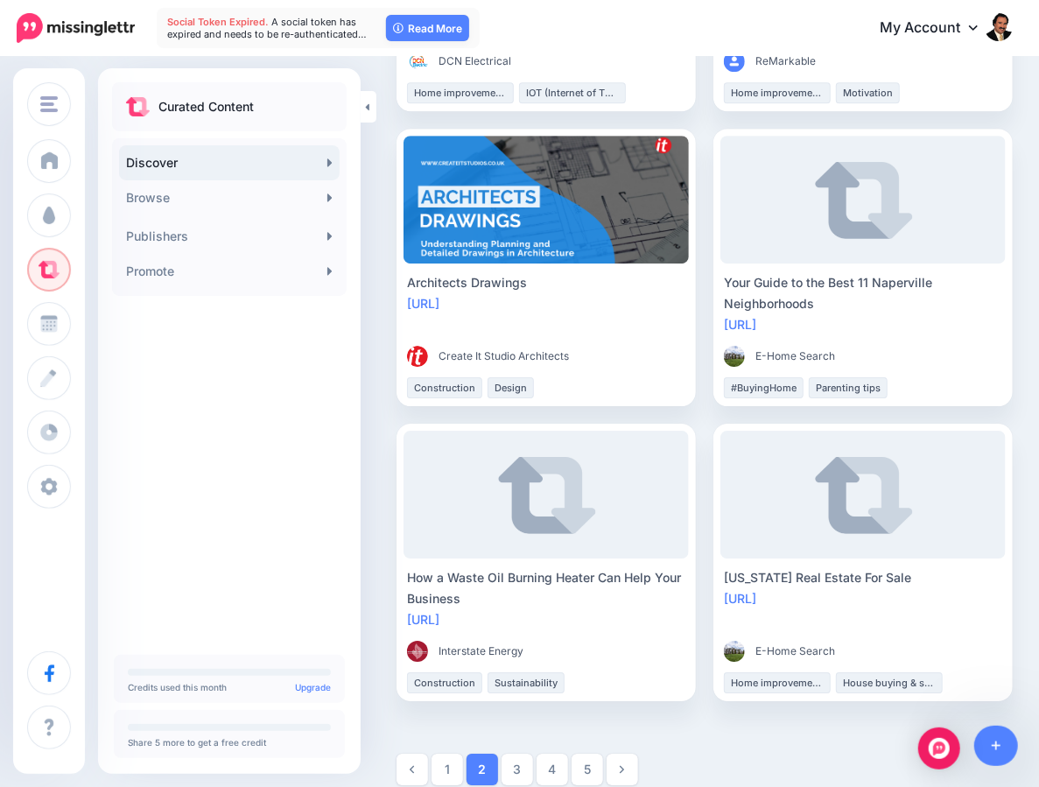
scroll to position [2488, 0]
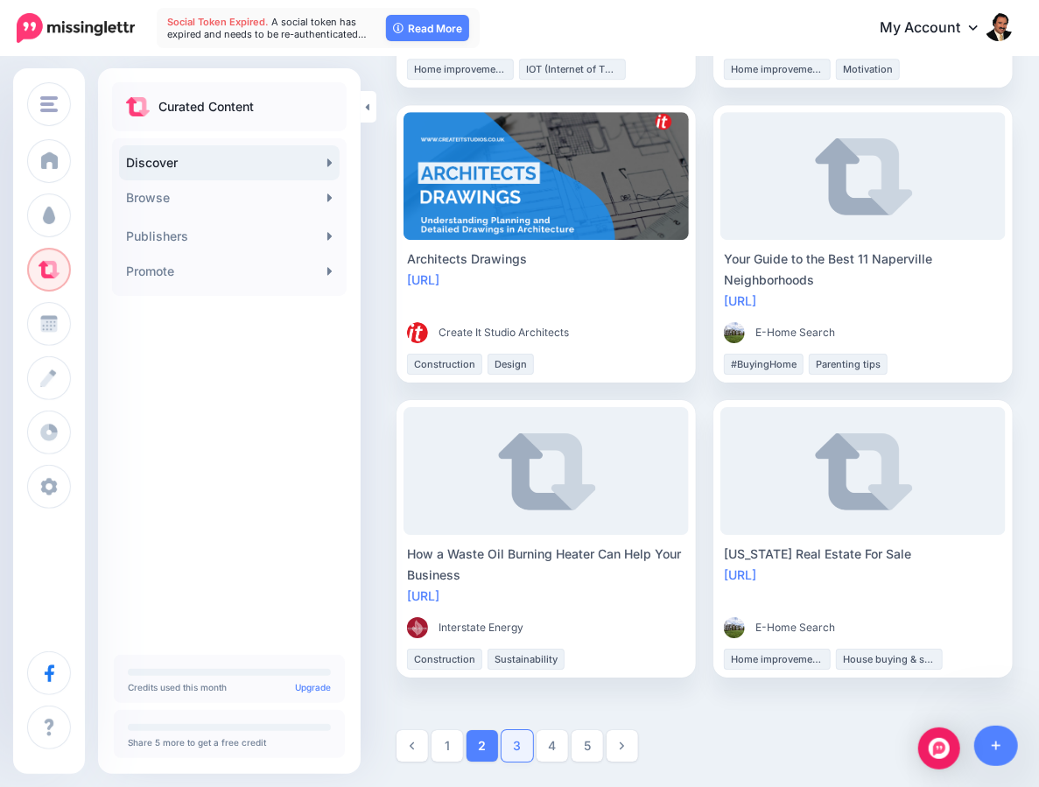
click at [529, 746] on link "3" at bounding box center [518, 746] width 32 height 32
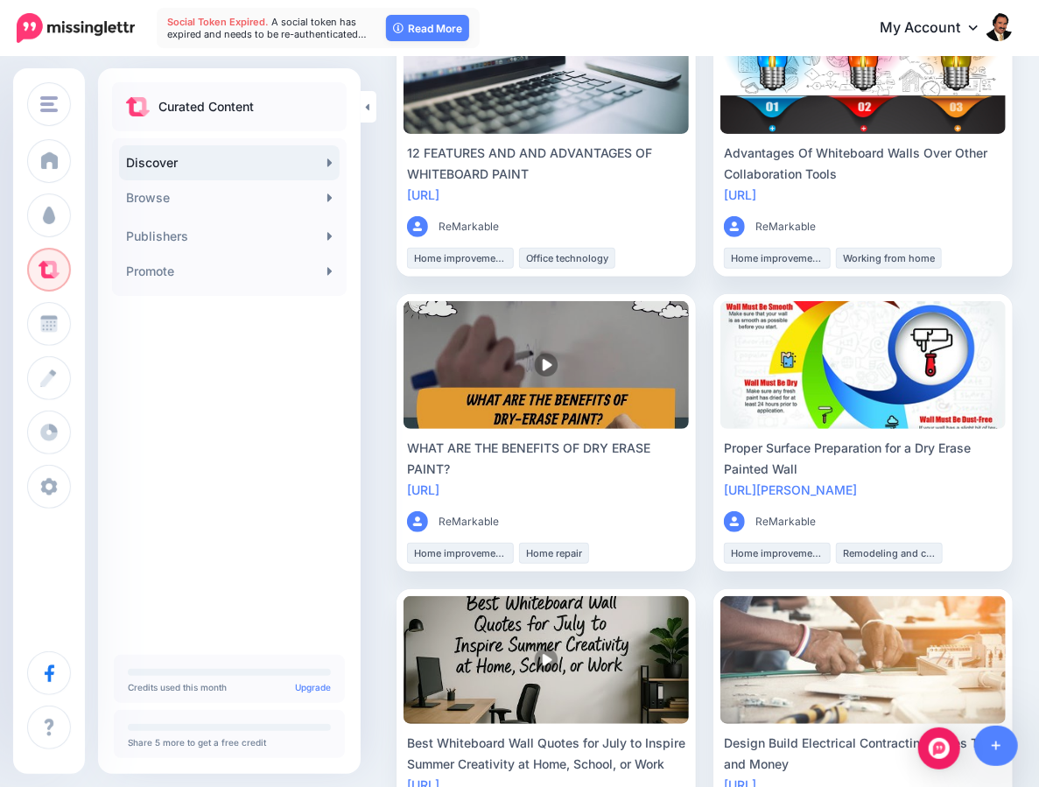
scroll to position [257, 0]
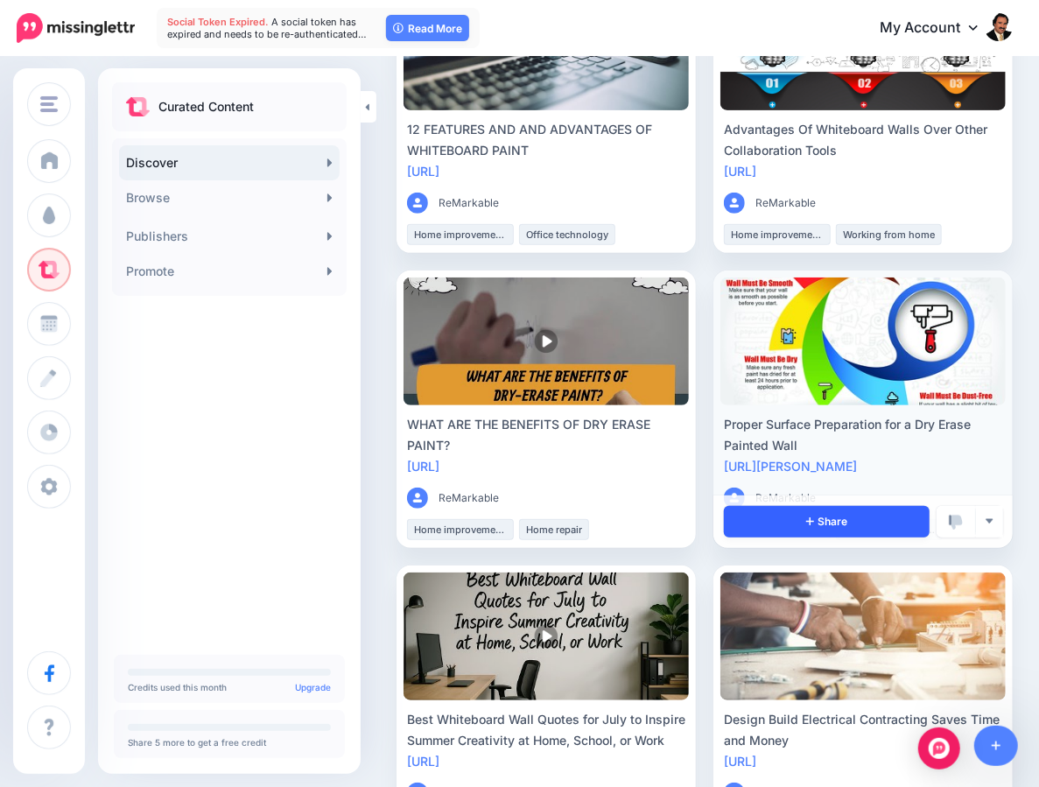
click at [811, 517] on link "Share" at bounding box center [827, 522] width 206 height 32
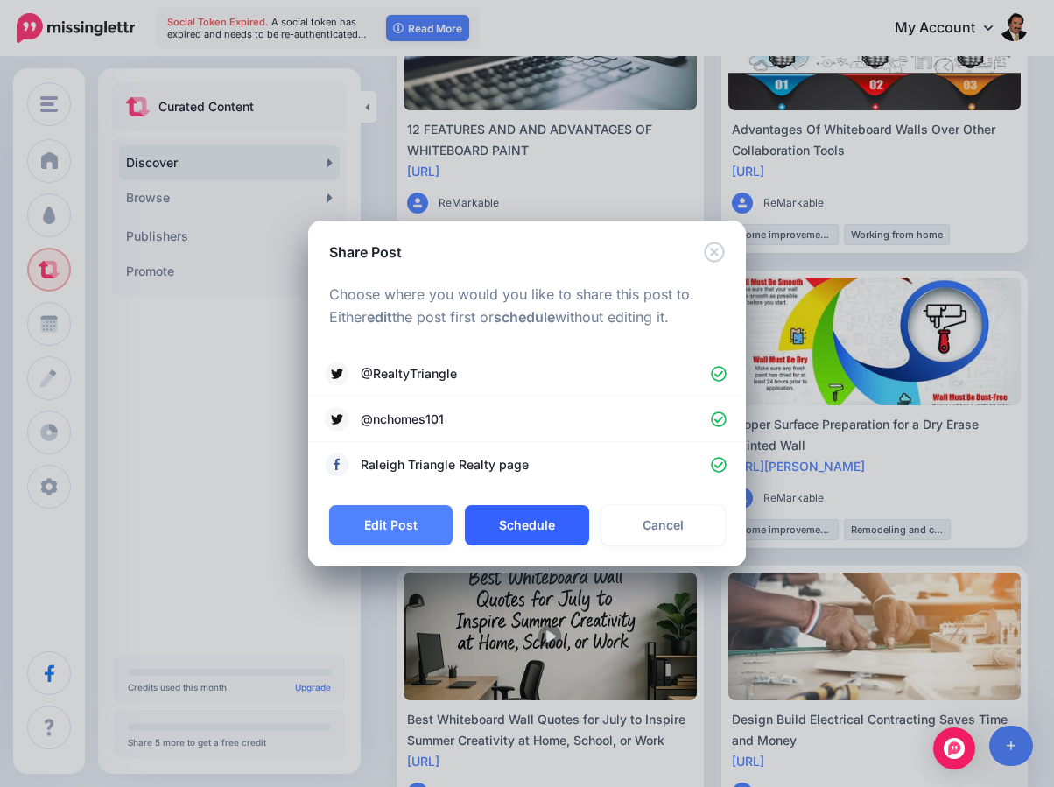
click at [528, 531] on button "Schedule" at bounding box center [526, 525] width 123 height 40
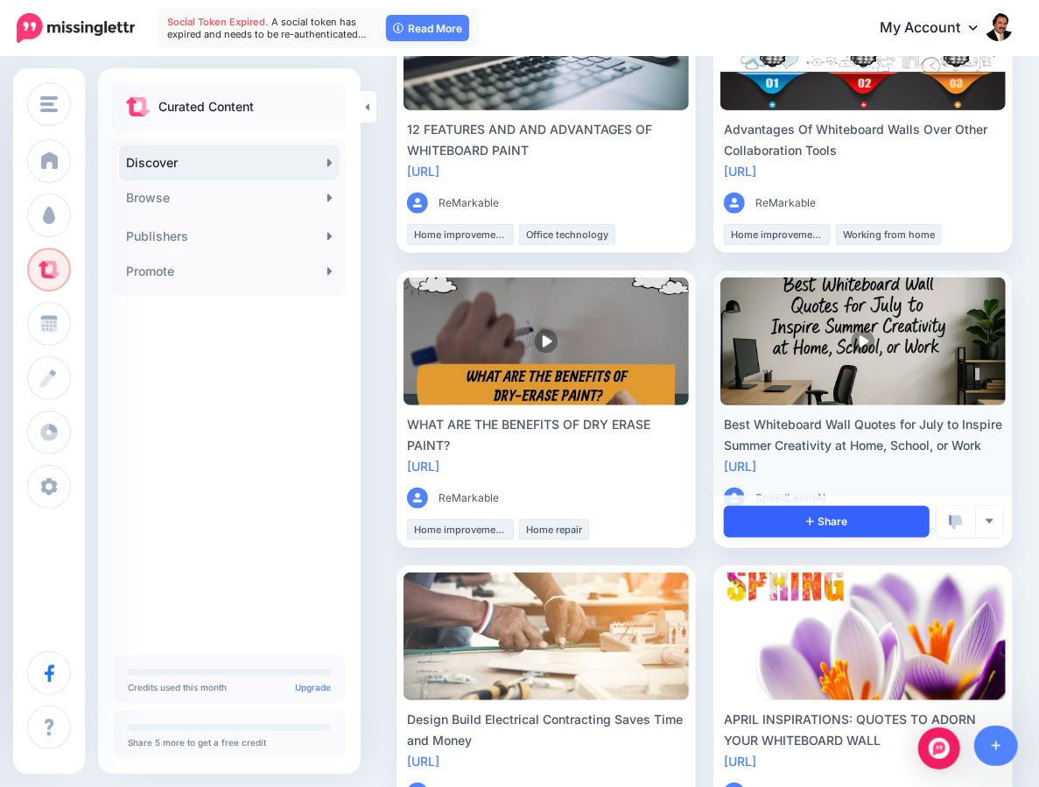
click at [807, 525] on link "Share" at bounding box center [827, 522] width 206 height 32
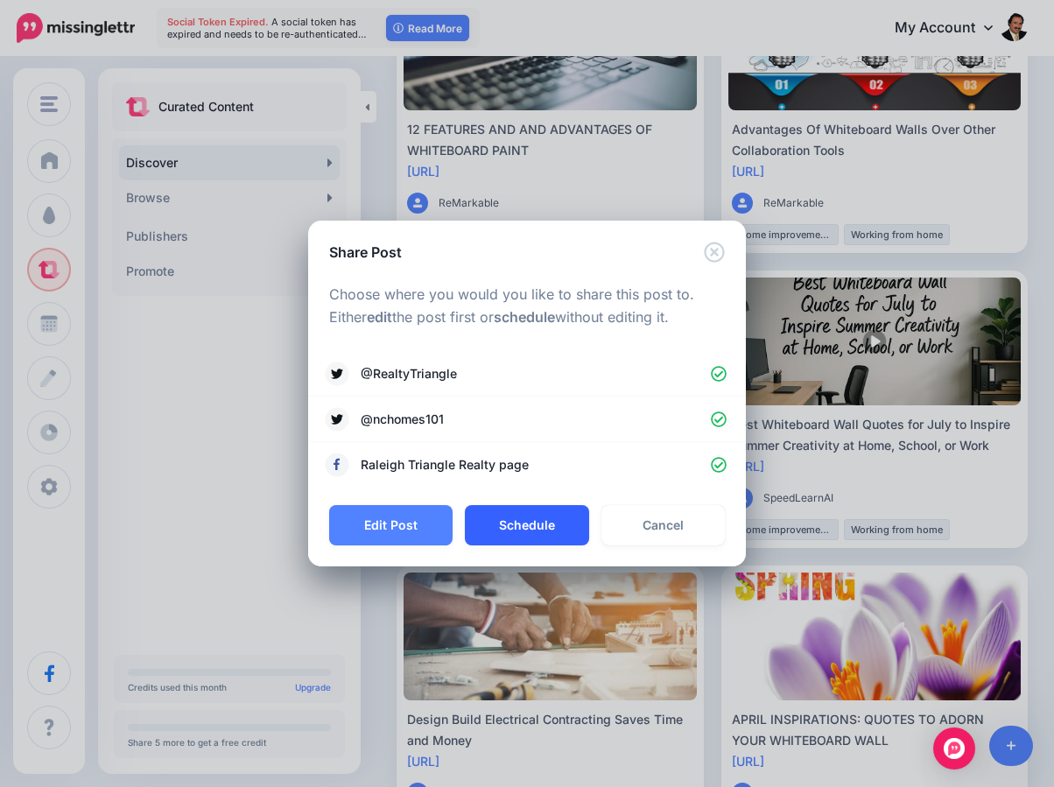
click at [523, 531] on button "Schedule" at bounding box center [526, 525] width 123 height 40
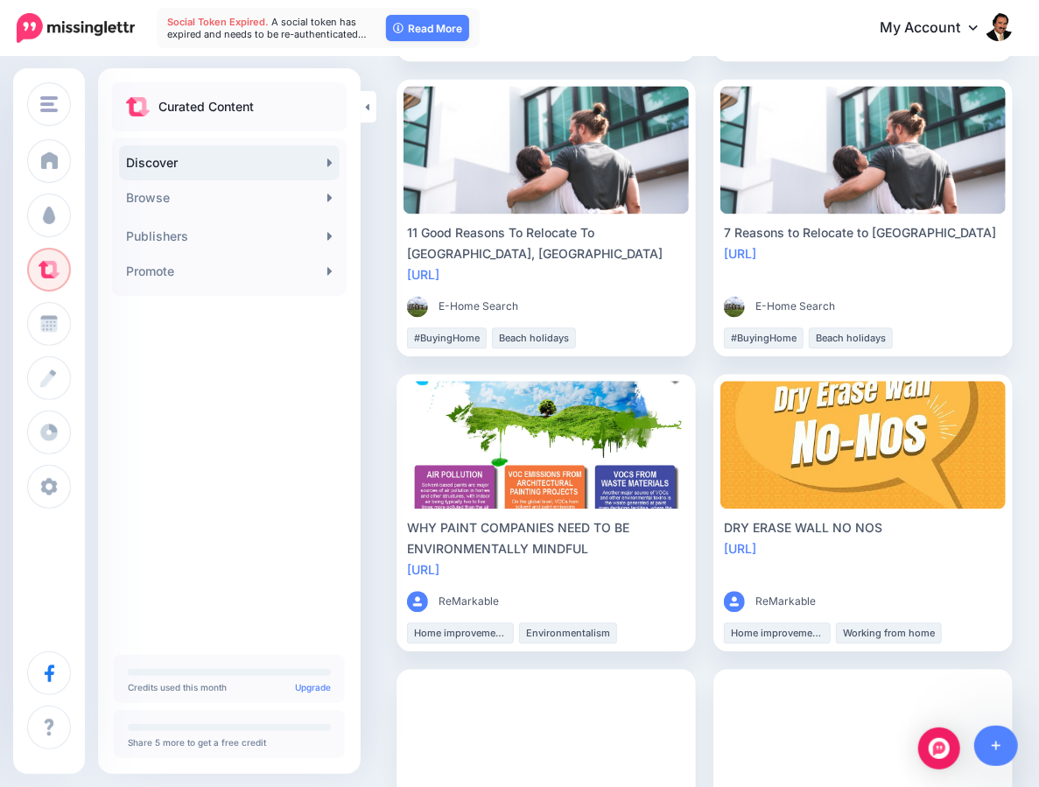
scroll to position [1651, 0]
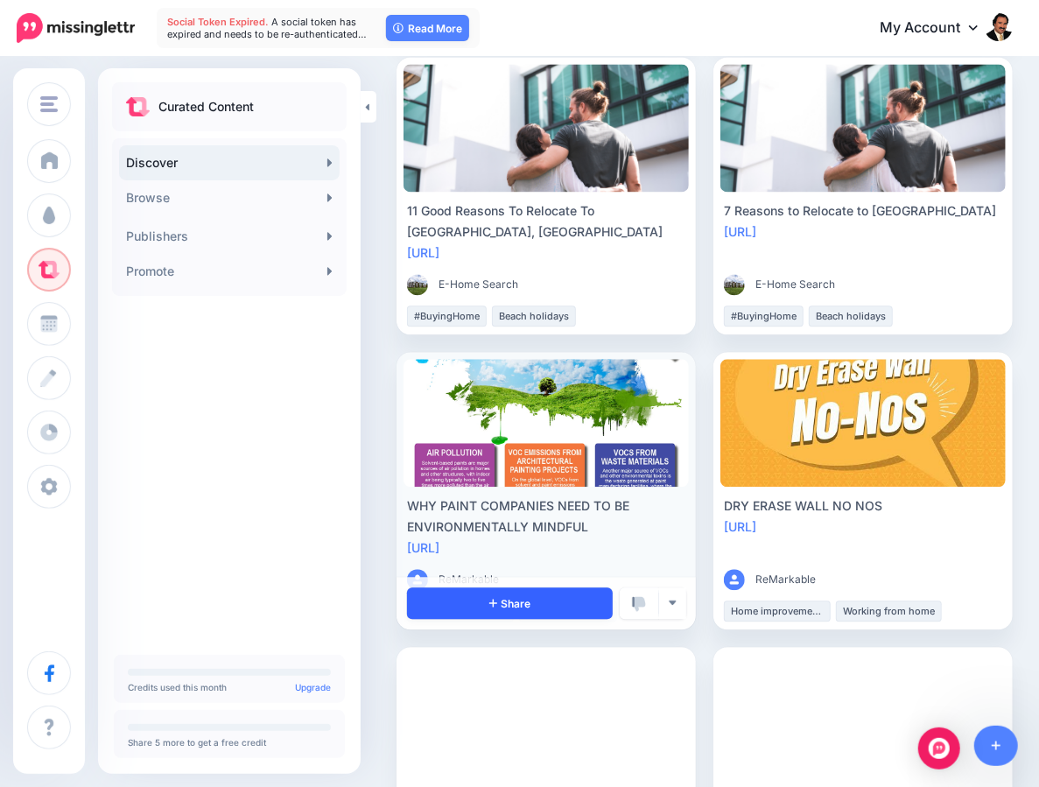
click at [477, 614] on link "Share" at bounding box center [510, 604] width 206 height 32
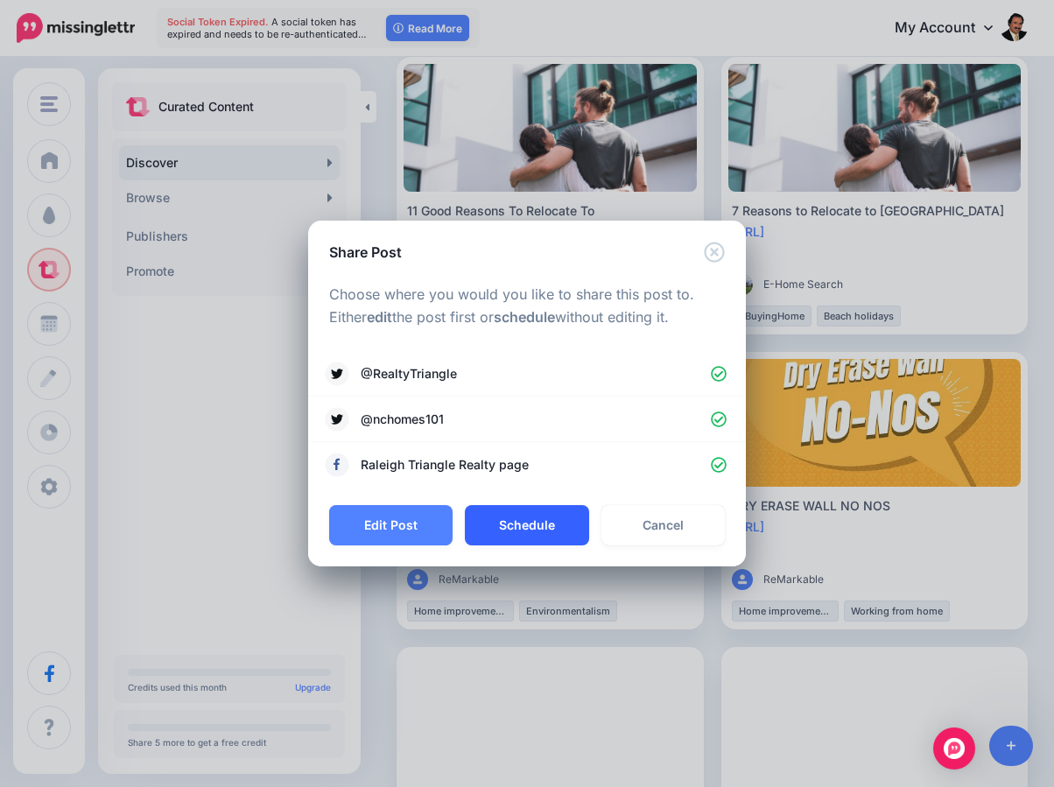
click at [529, 519] on button "Schedule" at bounding box center [526, 525] width 123 height 40
